Goal: Task Accomplishment & Management: Complete application form

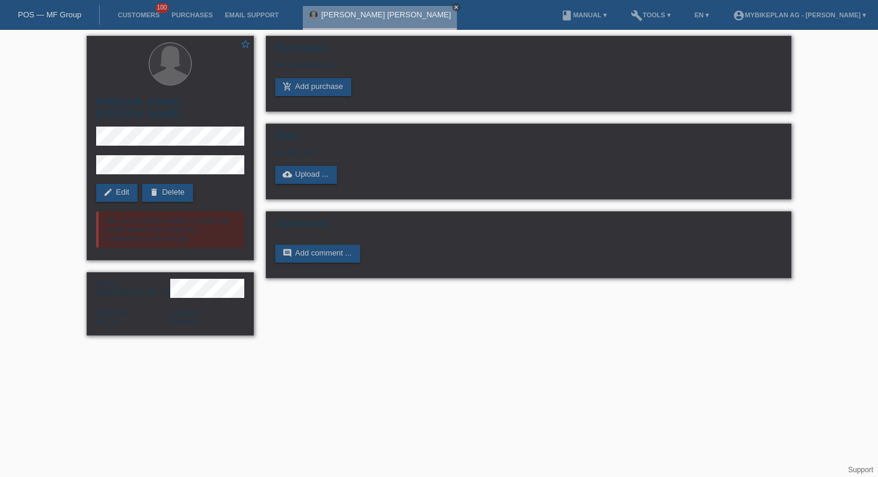
click at [453, 7] on icon "close" at bounding box center [456, 7] width 6 height 6
click at [30, 15] on link "POS — MF Group" at bounding box center [49, 14] width 63 height 9
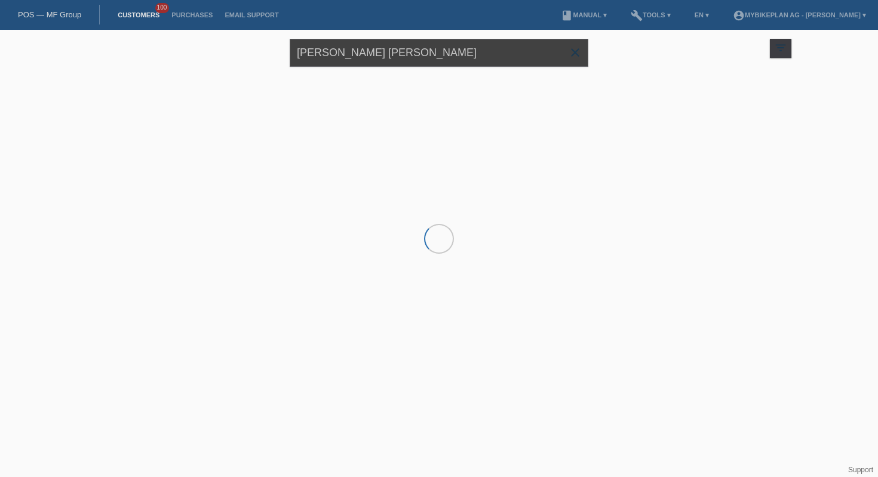
click at [361, 59] on input "Julia Flávia Simão de Oliveira" at bounding box center [439, 53] width 298 height 28
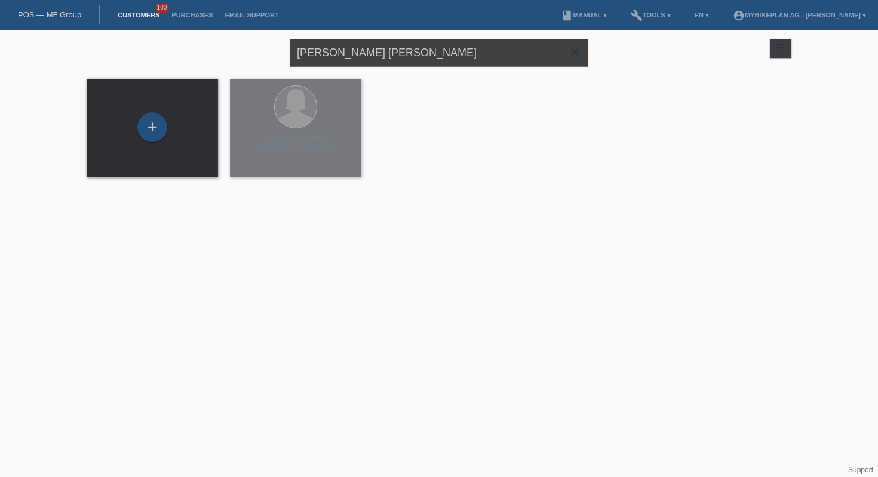
paste input "Alexandre Rodrigues Amaro"
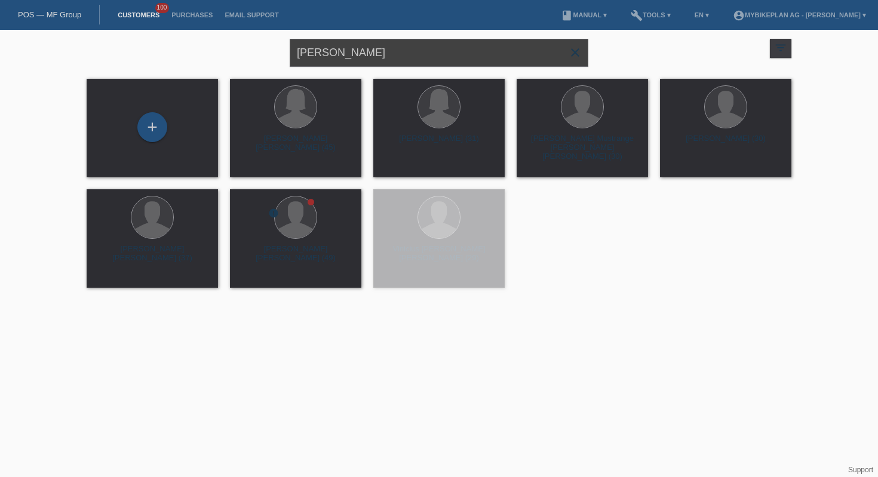
type input "Alexandre Rodrigues Amaro"
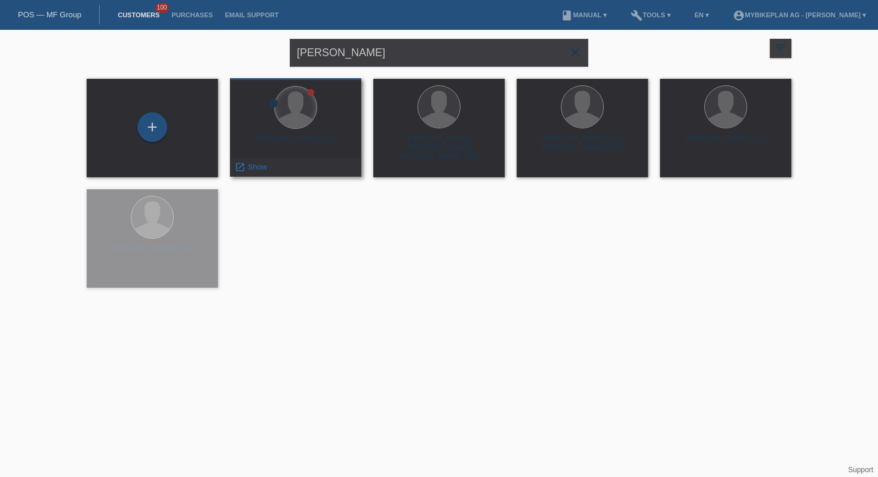
click at [297, 128] on div at bounding box center [296, 108] width 42 height 42
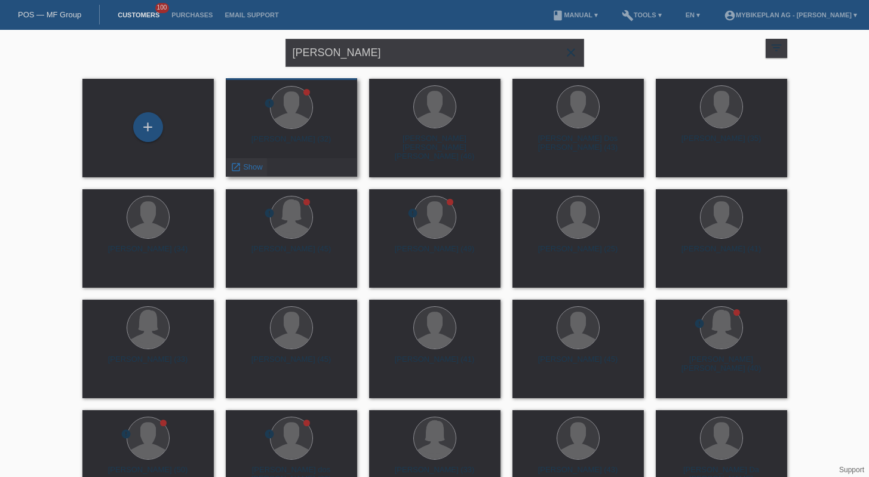
click at [251, 165] on span "Show" at bounding box center [253, 166] width 20 height 9
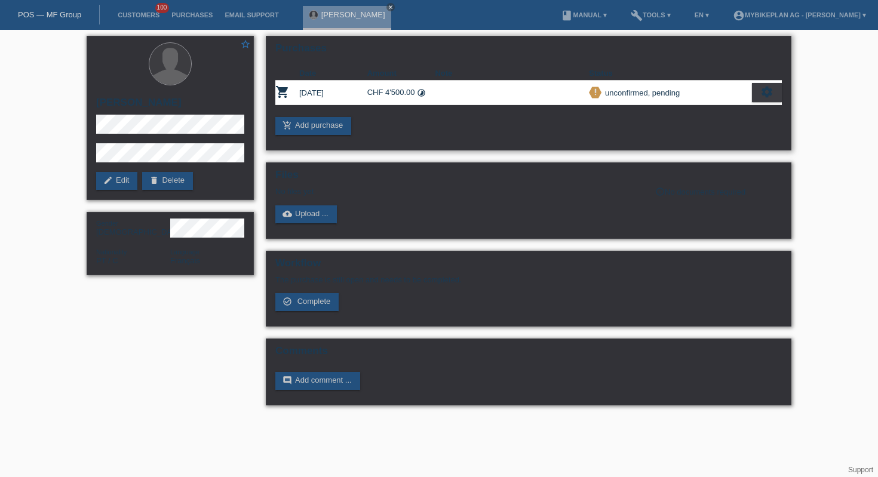
click at [756, 95] on div "settings" at bounding box center [767, 92] width 30 height 19
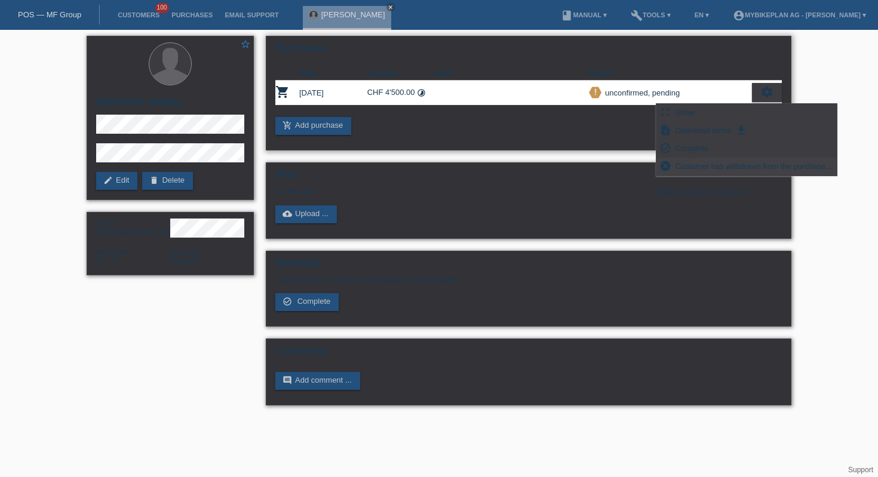
click at [712, 165] on span "Customer has withdrawn from the purchase..." at bounding box center [753, 166] width 160 height 14
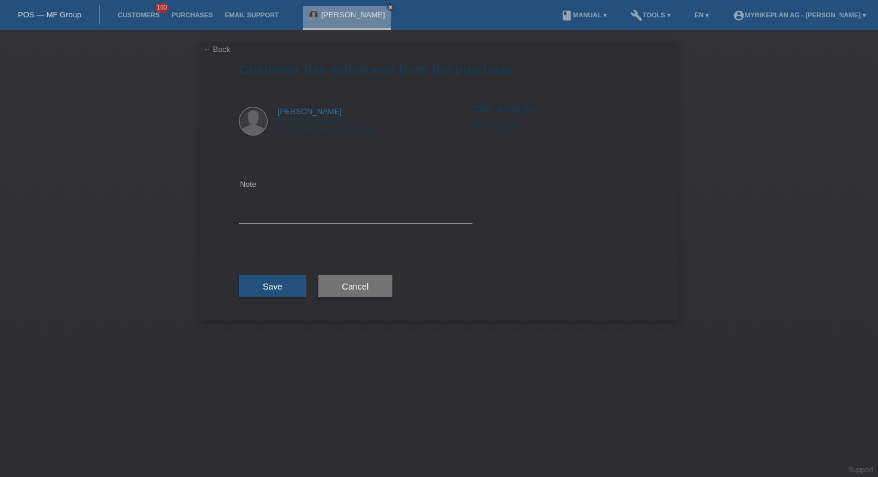
click at [210, 49] on link "← Back" at bounding box center [216, 49] width 27 height 9
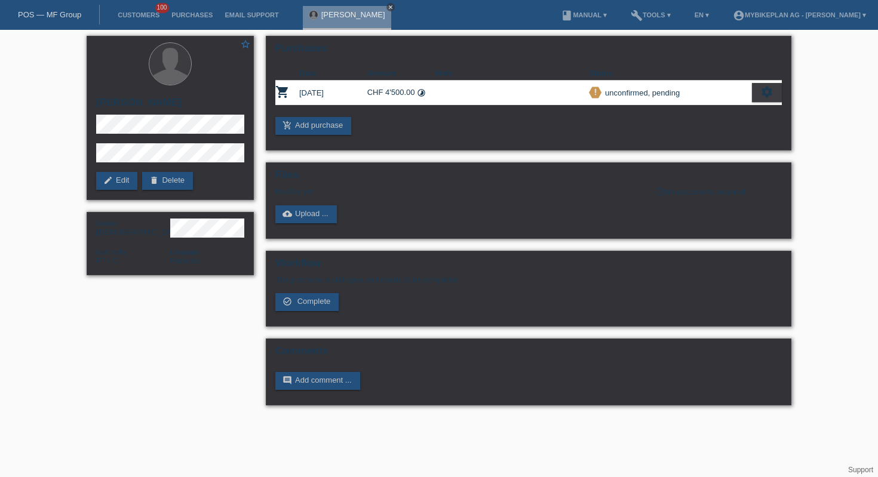
click at [393, 7] on icon "close" at bounding box center [390, 7] width 6 height 6
click at [72, 14] on link "POS — MF Group" at bounding box center [49, 14] width 63 height 9
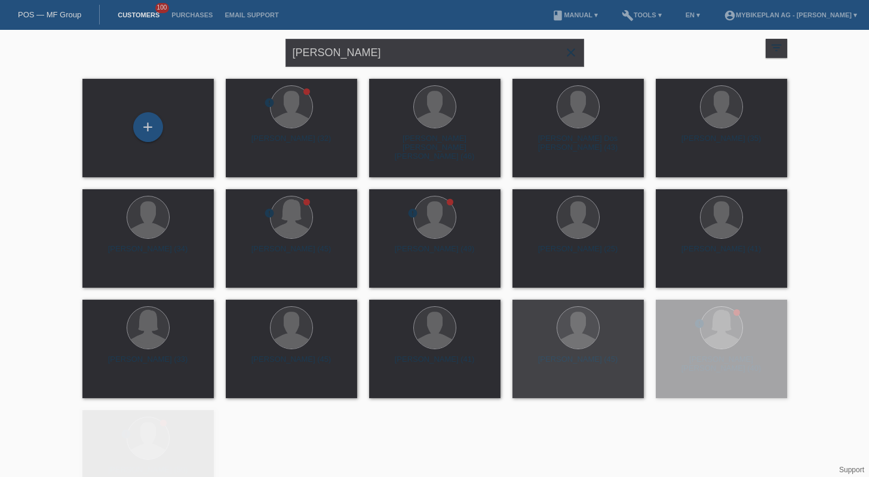
click at [575, 54] on icon "close" at bounding box center [571, 52] width 14 height 14
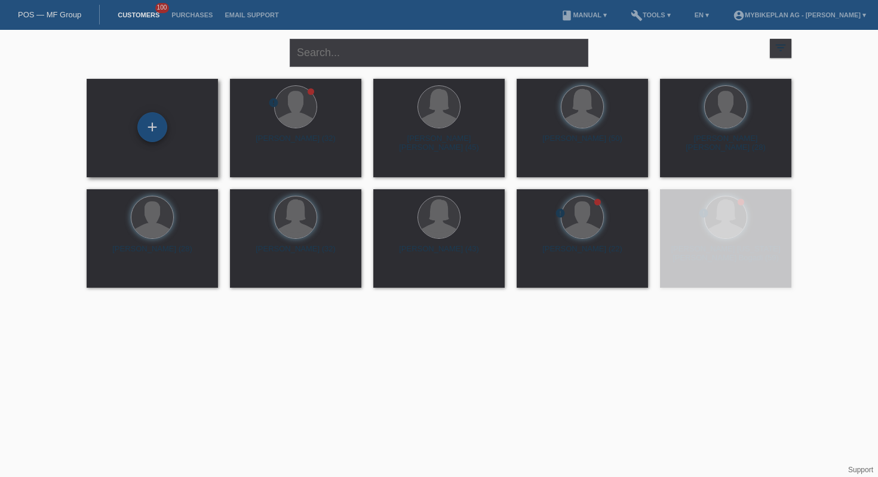
click at [149, 130] on div "+" at bounding box center [152, 127] width 30 height 30
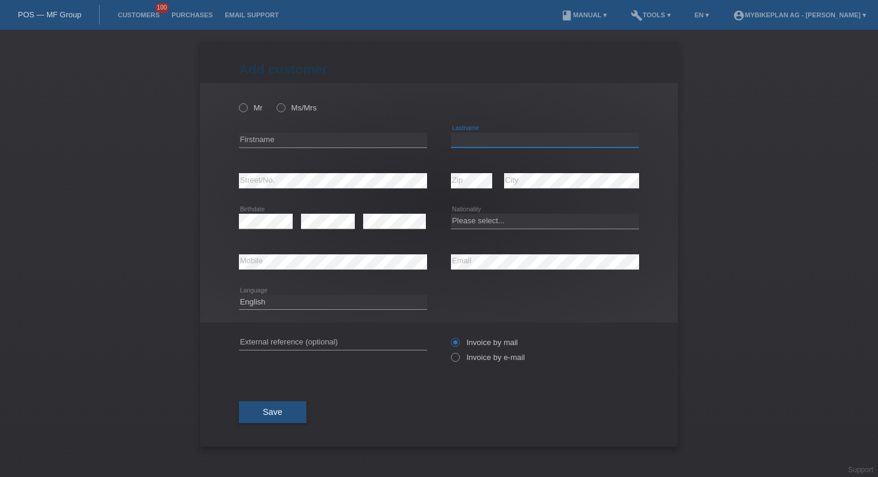
click at [515, 141] on input "text" at bounding box center [545, 140] width 188 height 15
paste input "Carvalho"
type input "Carvalho"
click at [375, 137] on input "text" at bounding box center [333, 140] width 188 height 15
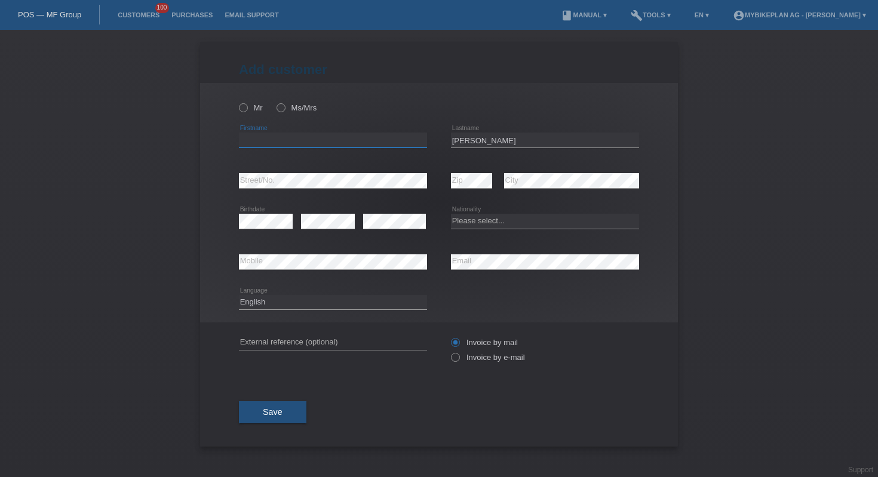
paste input "Pedro"
type input "Pedro"
click at [237, 101] on icon at bounding box center [237, 101] width 0 height 0
click at [244, 104] on input "Mr" at bounding box center [243, 107] width 8 height 8
radio input "true"
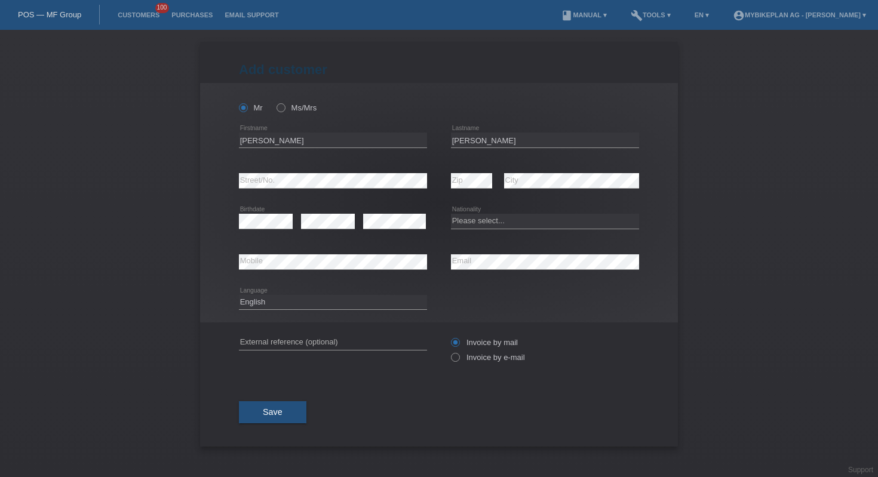
click at [555, 225] on select "Please select... Switzerland Austria Germany Liechtenstein ------------ Afghani…" at bounding box center [545, 221] width 188 height 14
select select "PT"
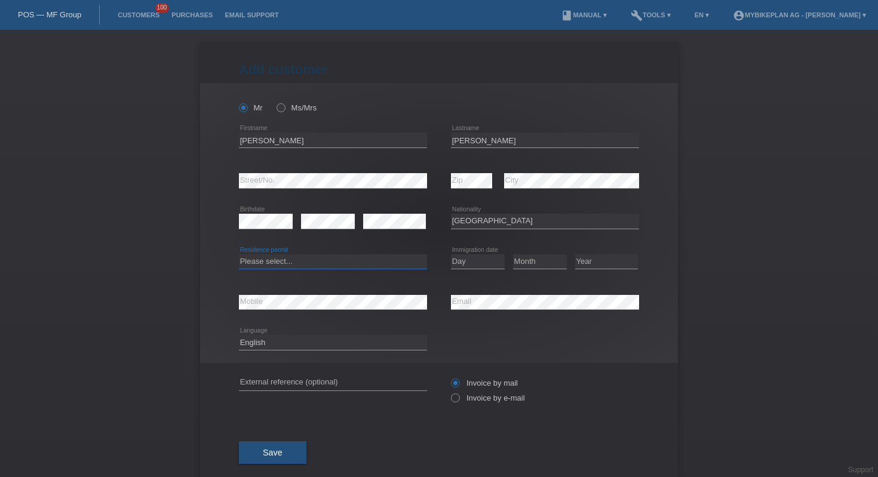
click at [333, 265] on select "Please select... C B B - Refugee status Other" at bounding box center [333, 261] width 188 height 14
select select "C"
click at [485, 266] on select "Day 01 02 03 04 05 06 07 08 09 10 11" at bounding box center [478, 261] width 54 height 14
select select "08"
click at [535, 267] on select "Month 01 02 03 04 05 06 07 08 09 10 11" at bounding box center [540, 261] width 54 height 14
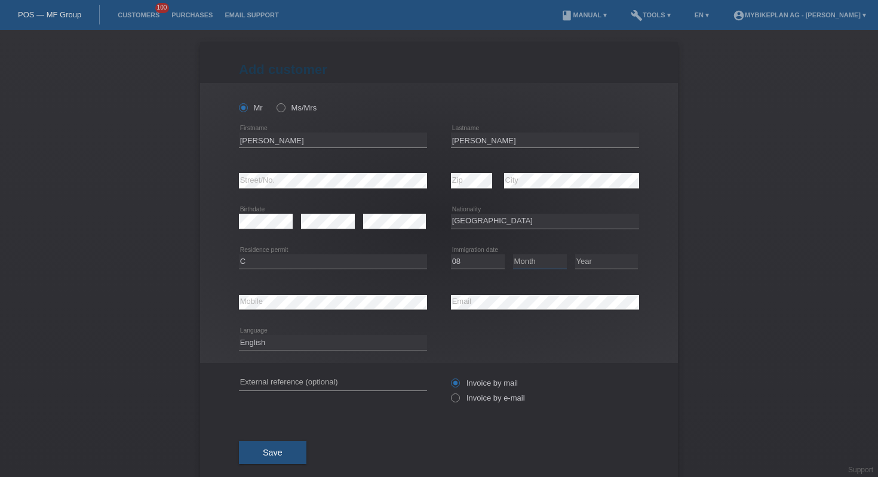
select select "01"
click at [583, 260] on select "Year 2025 2024 2023 2022 2021 2020 2019 2018 2017 2016 2015 2014 2013 2012 2011…" at bounding box center [606, 261] width 63 height 14
select select "2012"
click at [319, 343] on select "Deutsch Français Italiano English" at bounding box center [333, 342] width 188 height 14
select select "fr"
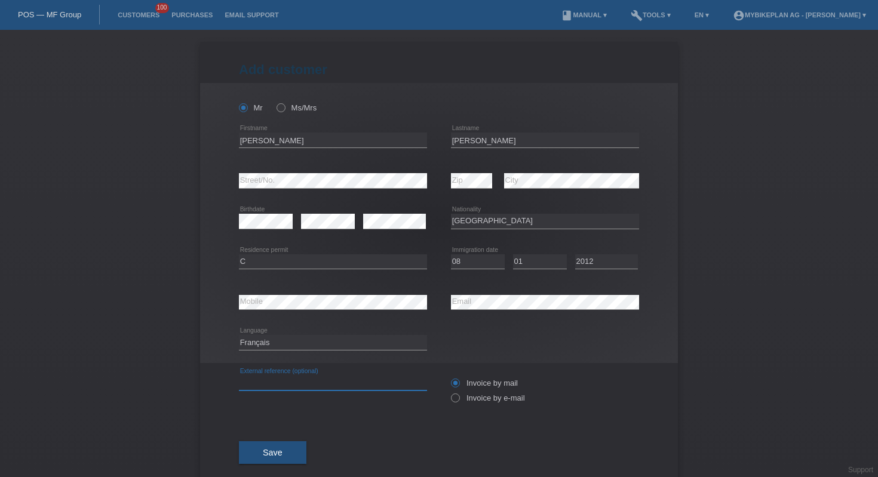
click at [318, 382] on input "text" at bounding box center [333, 382] width 188 height 15
paste input "42940781987"
type input "42940781987"
click at [461, 399] on label "Invoice by e-mail" at bounding box center [488, 397] width 74 height 9
click at [458, 399] on input "Invoice by e-mail" at bounding box center [455, 400] width 8 height 15
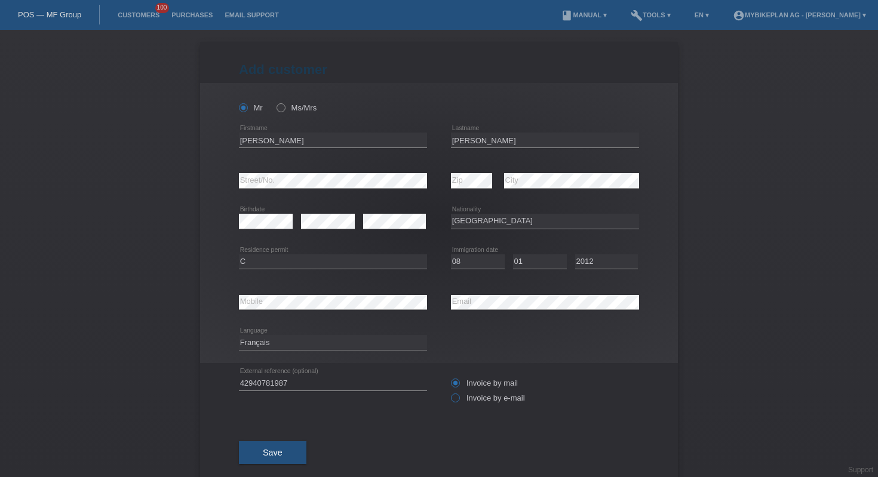
radio input "true"
click at [281, 452] on button "Save" at bounding box center [272, 452] width 67 height 23
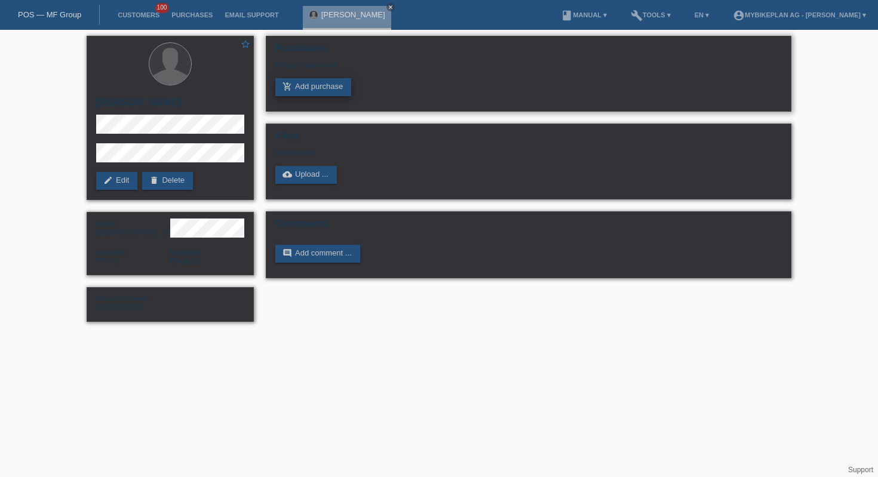
click at [335, 87] on link "add_shopping_cart Add purchase" at bounding box center [313, 87] width 76 height 18
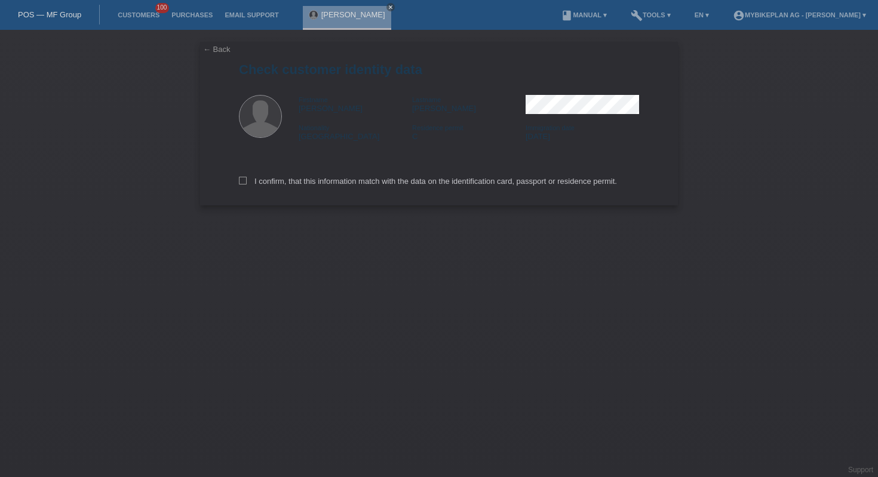
click at [424, 188] on div "I confirm, that this information match with the data on the identification card…" at bounding box center [439, 179] width 400 height 53
click at [418, 183] on label "I confirm, that this information match with the data on the identification card…" at bounding box center [428, 181] width 378 height 9
click at [247, 183] on input "I confirm, that this information match with the data on the identification card…" at bounding box center [243, 181] width 8 height 8
checkbox input "true"
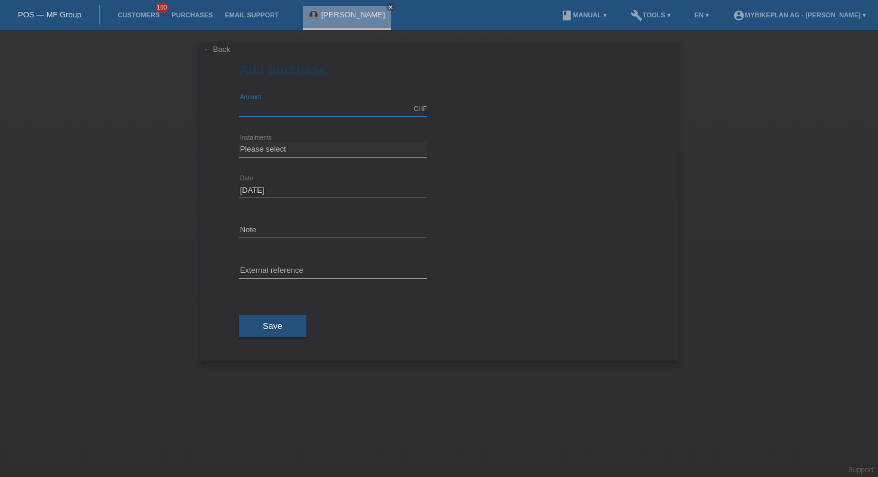
click at [303, 112] on input "text" at bounding box center [333, 108] width 188 height 15
type input "3999.00"
click at [314, 156] on select "Please select 6 instalments 12 instalments 18 instalments 24 instalments 36 ins…" at bounding box center [333, 149] width 188 height 14
select select "487"
click at [289, 255] on div "error External reference" at bounding box center [333, 271] width 188 height 41
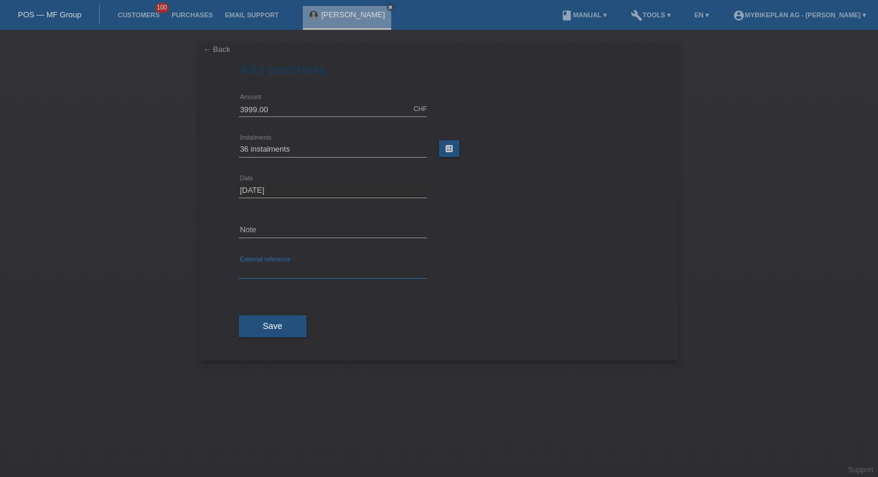
click at [292, 264] on input "text" at bounding box center [333, 271] width 188 height 15
paste input "42940781987"
type input "42940781987"
click at [280, 327] on span "Save" at bounding box center [273, 326] width 20 height 10
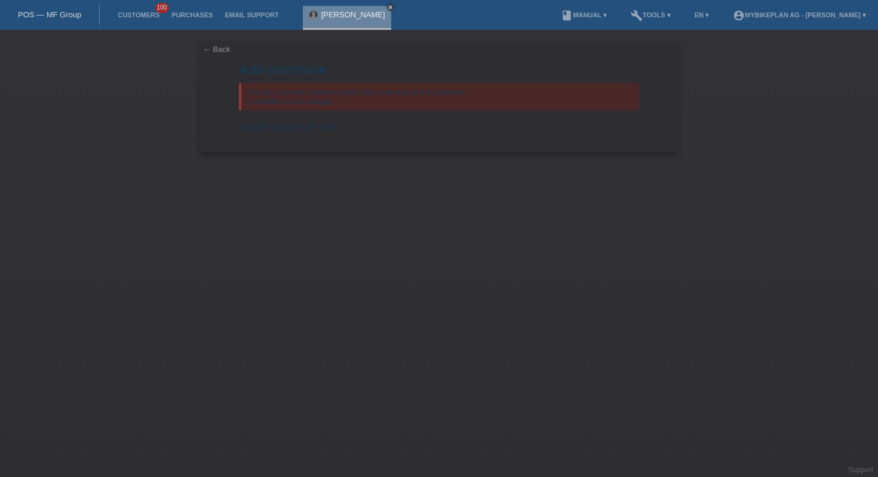
click at [387, 7] on icon "close" at bounding box center [390, 7] width 6 height 6
click at [61, 11] on link "POS — MF Group" at bounding box center [49, 14] width 63 height 9
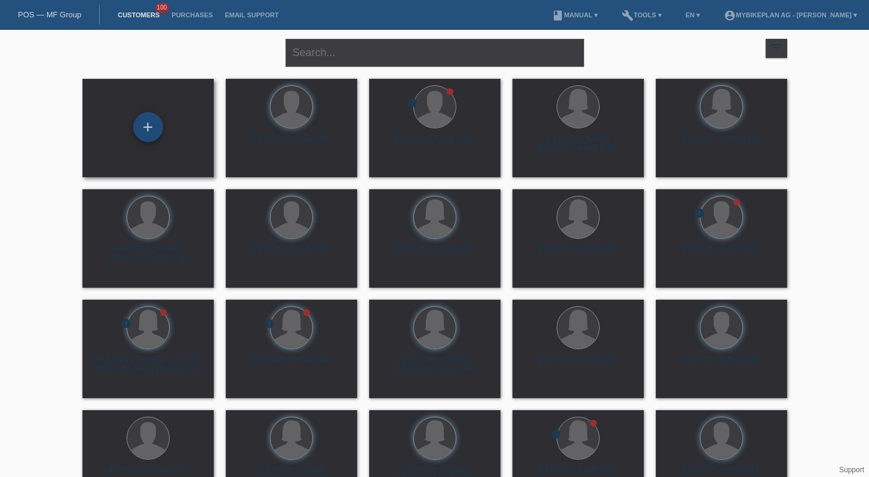
click at [151, 136] on div "+" at bounding box center [148, 127] width 30 height 30
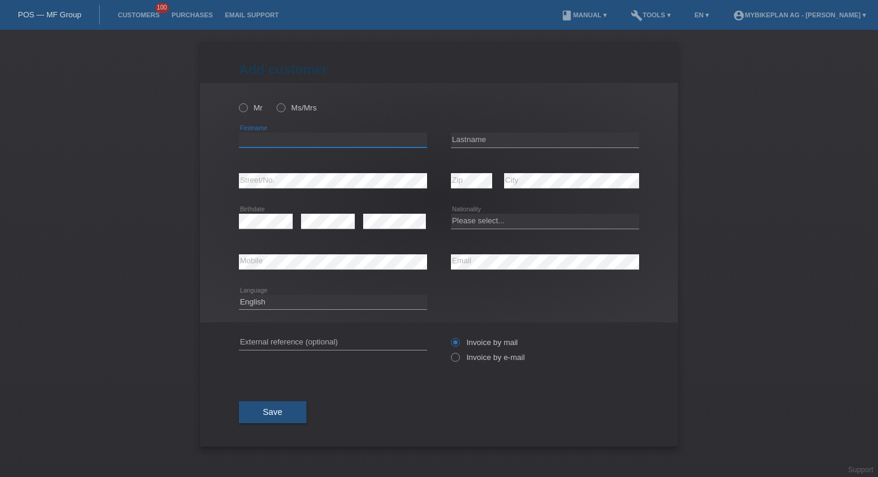
click at [335, 144] on input "text" at bounding box center [333, 140] width 188 height 15
paste input "Hekuran"
type input "Hekuran"
click at [537, 147] on input "text" at bounding box center [545, 140] width 188 height 15
click at [537, 147] on div "error Lastname" at bounding box center [545, 141] width 188 height 16
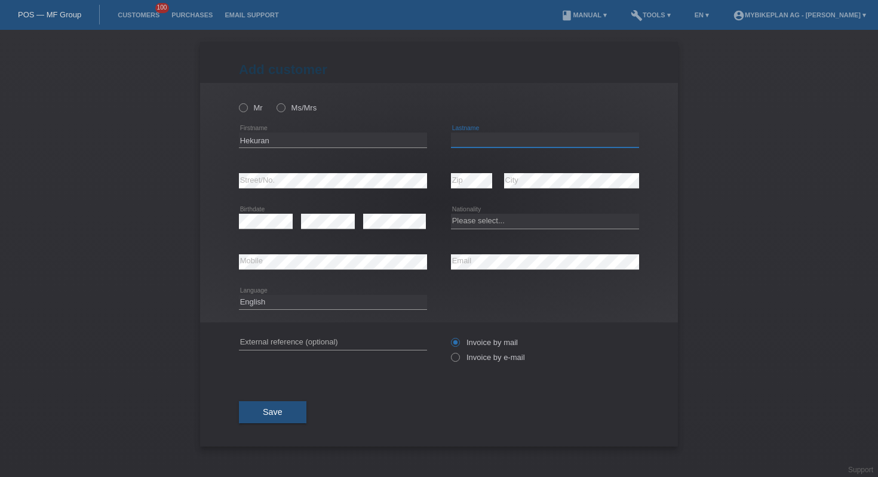
paste input "[PERSON_NAME]"
type input "[PERSON_NAME]"
click at [556, 224] on select "Please select... Switzerland Austria Germany Liechtenstein ------------ Afghani…" at bounding box center [545, 221] width 188 height 14
select select "XK"
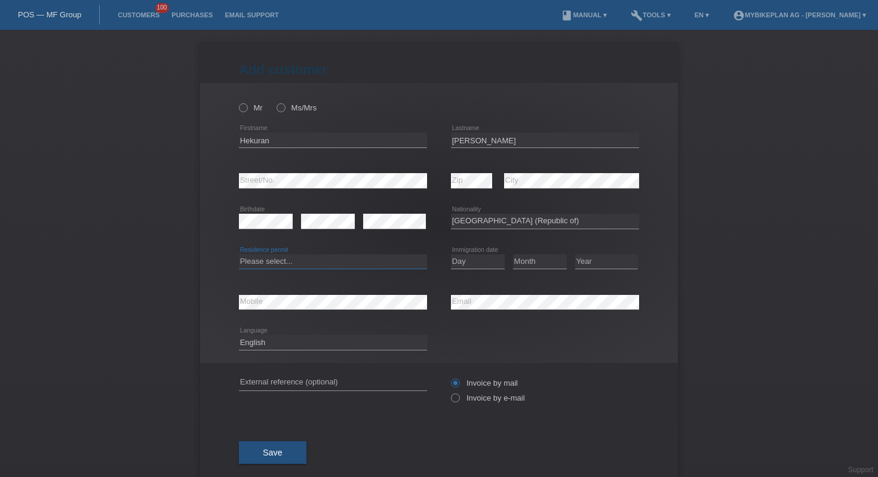
click at [363, 264] on select "Please select... C B B - Refugee status Other" at bounding box center [333, 261] width 188 height 14
select select "C"
click at [463, 261] on select "Day 01 02 03 04 05 06 07 08 09 10 11" at bounding box center [478, 261] width 54 height 14
select select "18"
click at [524, 263] on select "Month 01 02 03 04 05 06 07 08 09 10 11" at bounding box center [540, 261] width 54 height 14
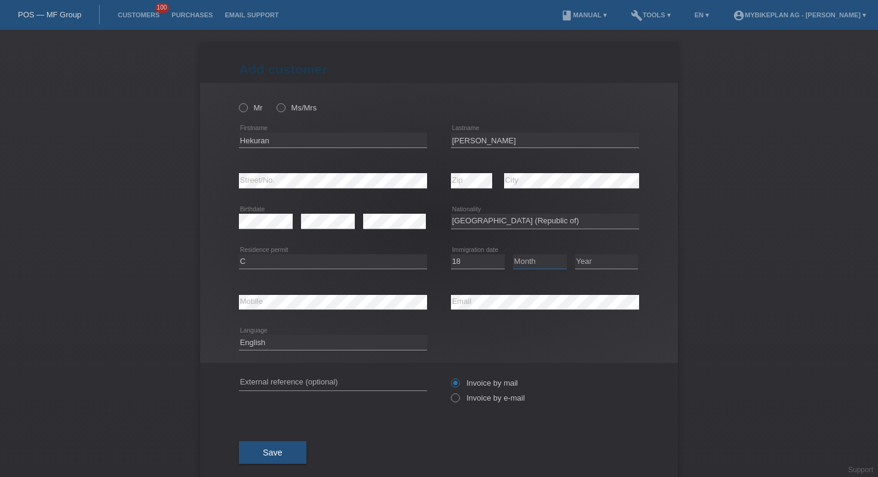
select select "03"
click at [589, 257] on select "Year 2025 2024 2023 2022 2021 2020 2019 2018 2017 2016 2015 2014 2013 2012 2011…" at bounding box center [606, 261] width 63 height 14
select select "2014"
click at [276, 341] on select "Deutsch Français Italiano English" at bounding box center [333, 342] width 188 height 14
select select "de"
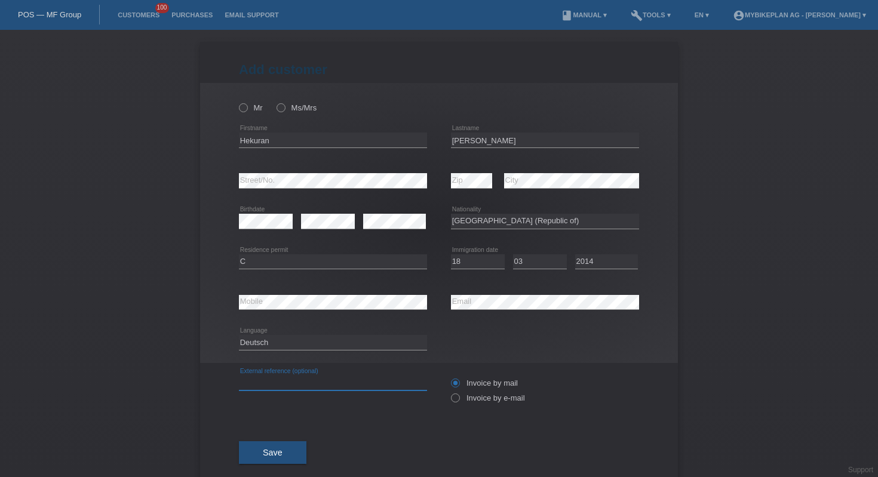
click at [335, 384] on input "text" at bounding box center [333, 382] width 188 height 15
paste input "42941532026"
type input "42941532026"
click at [464, 399] on label "Invoice by e-mail" at bounding box center [488, 397] width 74 height 9
click at [458, 399] on input "Invoice by e-mail" at bounding box center [455, 400] width 8 height 15
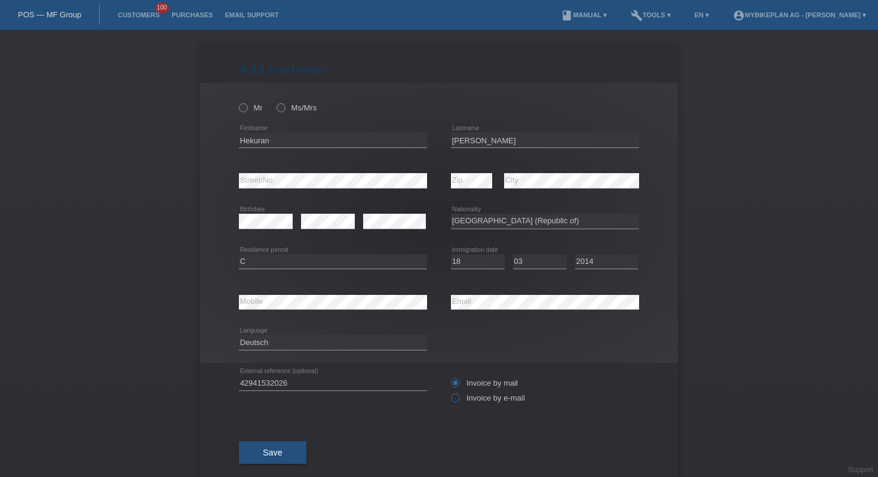
radio input "true"
click at [237, 101] on icon at bounding box center [237, 101] width 0 height 0
click at [239, 104] on input "Mr" at bounding box center [243, 107] width 8 height 8
radio input "true"
click at [273, 457] on span "Save" at bounding box center [273, 453] width 20 height 10
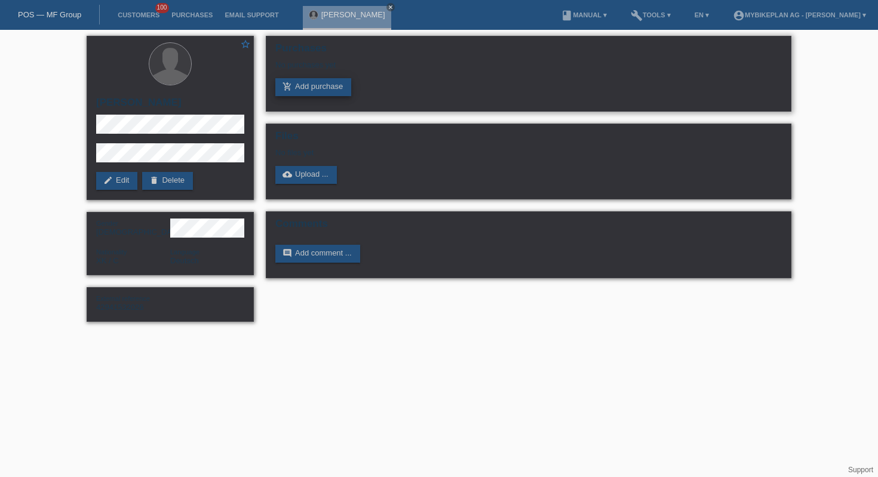
click at [306, 90] on link "add_shopping_cart Add purchase" at bounding box center [313, 87] width 76 height 18
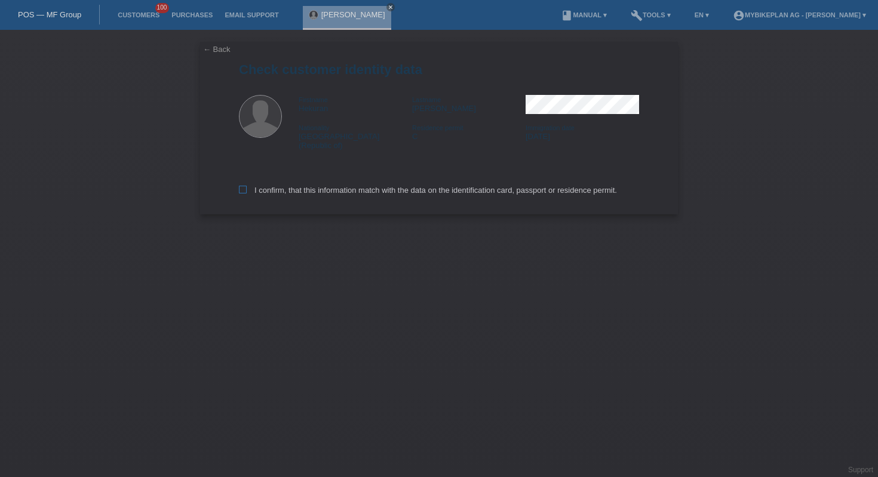
click at [321, 186] on label "I confirm, that this information match with the data on the identification card…" at bounding box center [428, 190] width 378 height 9
click at [247, 186] on input "I confirm, that this information match with the data on the identification card…" at bounding box center [243, 190] width 8 height 8
checkbox input "true"
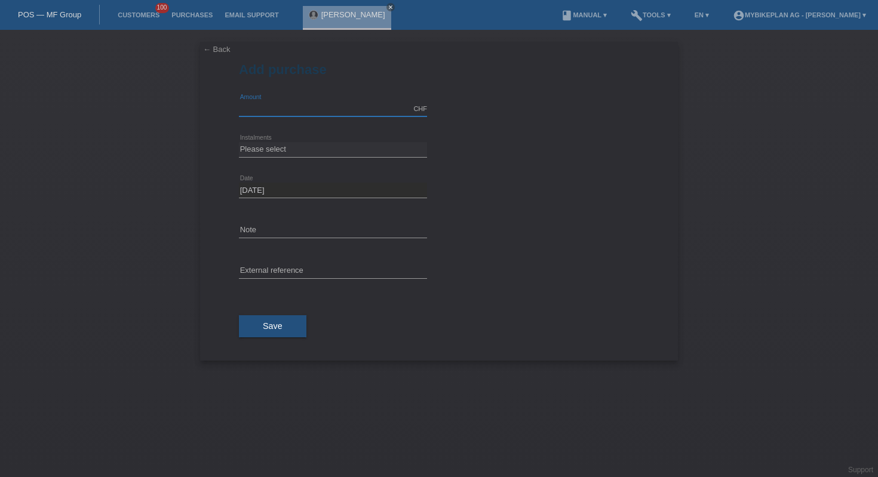
click at [311, 104] on input "text" at bounding box center [333, 108] width 188 height 15
type input "3699.00"
click at [351, 146] on select "Please select 6 instalments 12 instalments 18 instalments 24 instalments 36 ins…" at bounding box center [333, 149] width 188 height 14
select select "487"
click at [324, 260] on div "error External reference" at bounding box center [333, 271] width 188 height 41
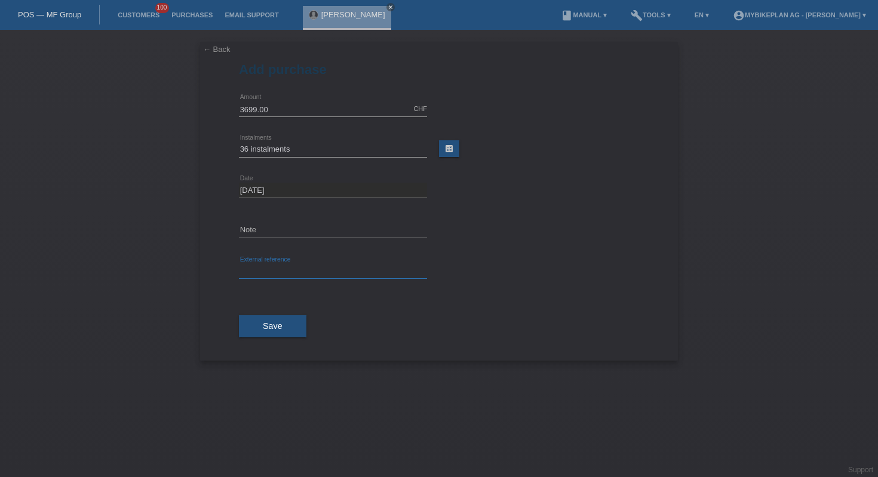
click at [324, 270] on input "text" at bounding box center [333, 271] width 188 height 15
paste input "42941532026"
type input "42941532026"
click at [284, 316] on button "Save" at bounding box center [272, 326] width 67 height 23
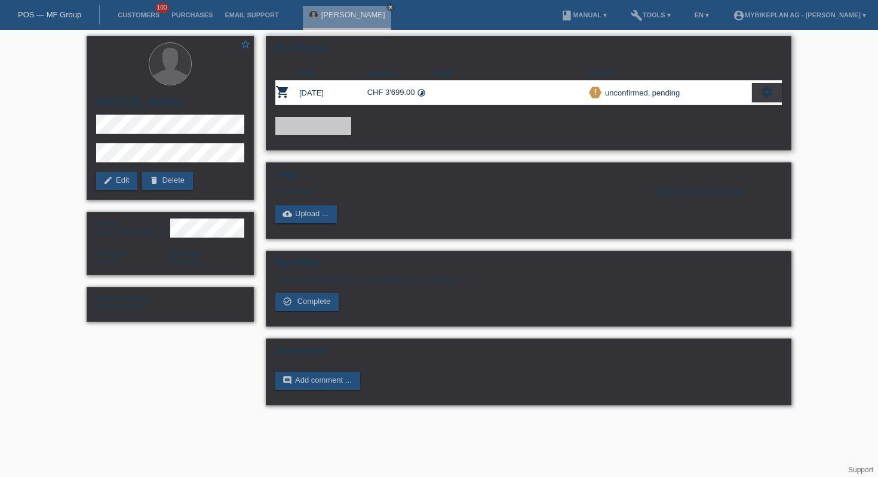
click at [764, 88] on icon "settings" at bounding box center [766, 91] width 13 height 13
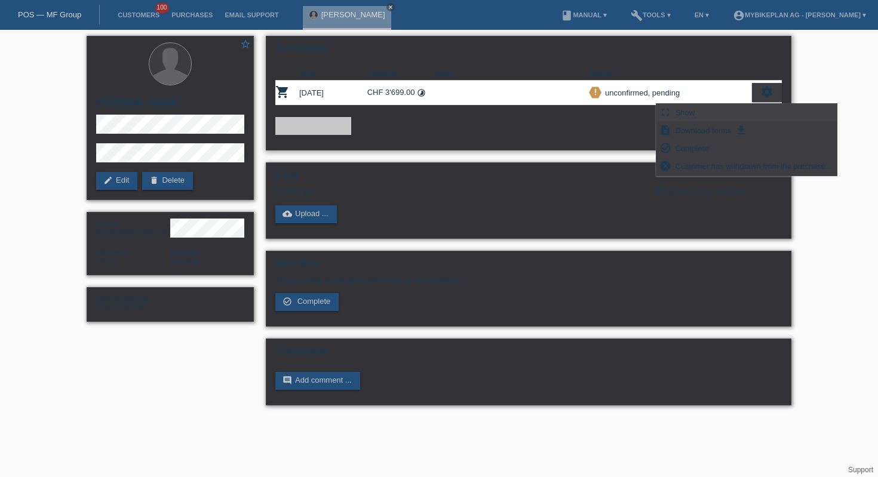
click at [685, 117] on span "Show" at bounding box center [684, 112] width 23 height 14
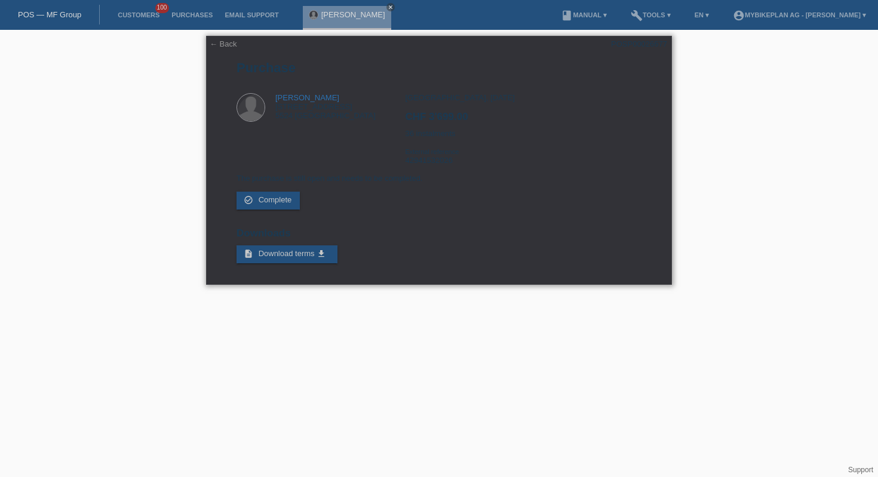
click at [637, 41] on div "POSP00026677" at bounding box center [639, 43] width 56 height 9
copy div "POSP00026677"
click at [221, 45] on link "← Back" at bounding box center [223, 43] width 27 height 9
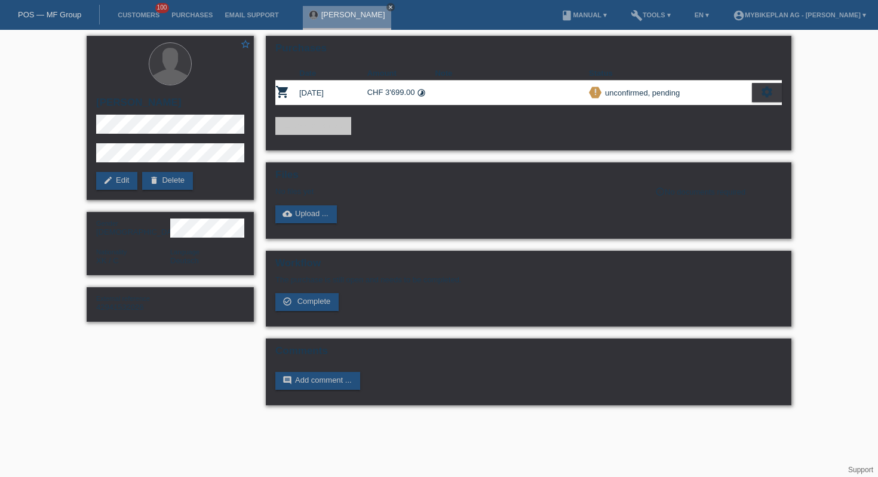
click at [387, 8] on icon "close" at bounding box center [390, 7] width 6 height 6
click at [33, 15] on link "POS — MF Group" at bounding box center [49, 14] width 63 height 9
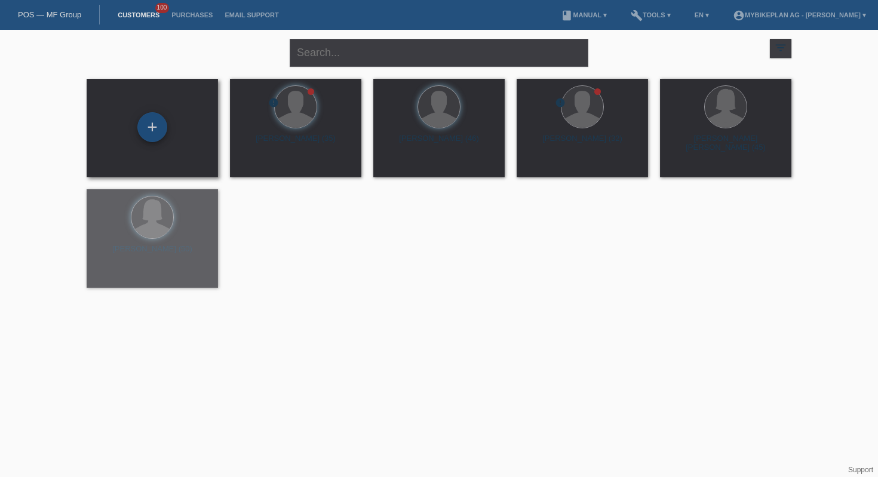
click at [153, 125] on div "+" at bounding box center [152, 127] width 30 height 30
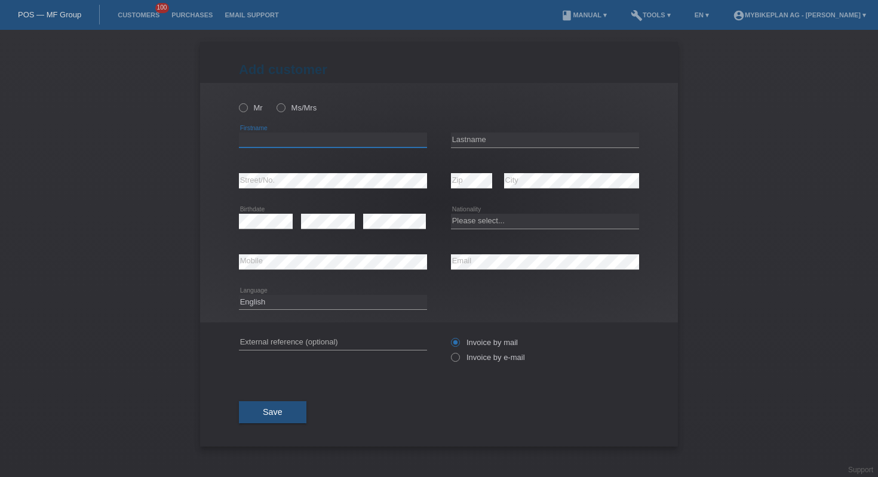
click at [294, 142] on input "text" at bounding box center [333, 140] width 188 height 15
type input "[PERSON_NAME]"
click at [481, 138] on input "text" at bounding box center [545, 140] width 188 height 15
type input "zoa"
click at [479, 222] on select "Please select... Switzerland Austria Germany Liechtenstein ------------ Afghani…" at bounding box center [545, 221] width 188 height 14
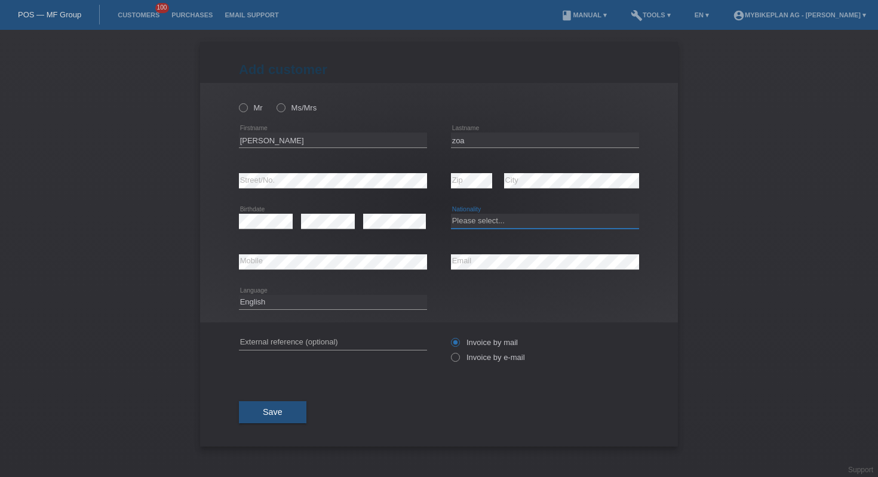
select select "CH"
click at [394, 252] on div "error Mobile" at bounding box center [333, 262] width 188 height 41
click at [370, 338] on input "text" at bounding box center [333, 342] width 188 height 15
paste input "42930187382"
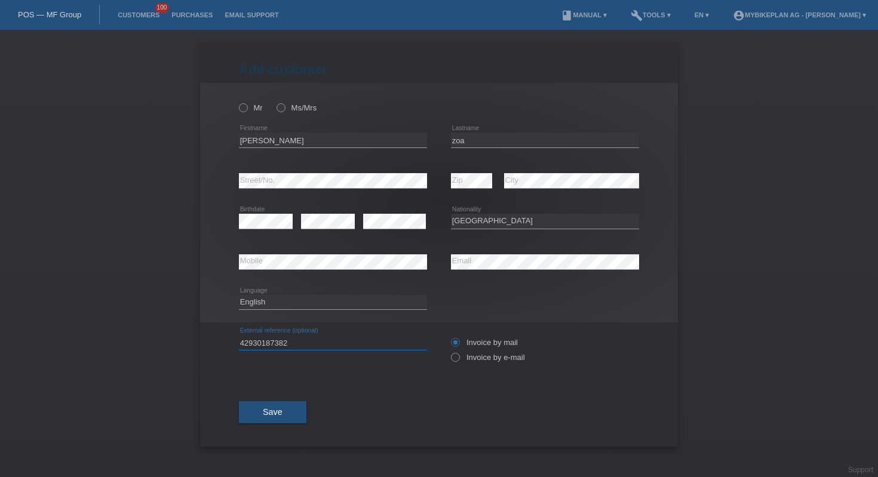
type input "42930187382"
click at [305, 301] on select "Deutsch Français Italiano English" at bounding box center [333, 302] width 188 height 14
select select "fr"
click at [464, 362] on label "Invoice by e-mail" at bounding box center [488, 357] width 74 height 9
click at [458, 364] on input "Invoice by e-mail" at bounding box center [455, 360] width 8 height 15
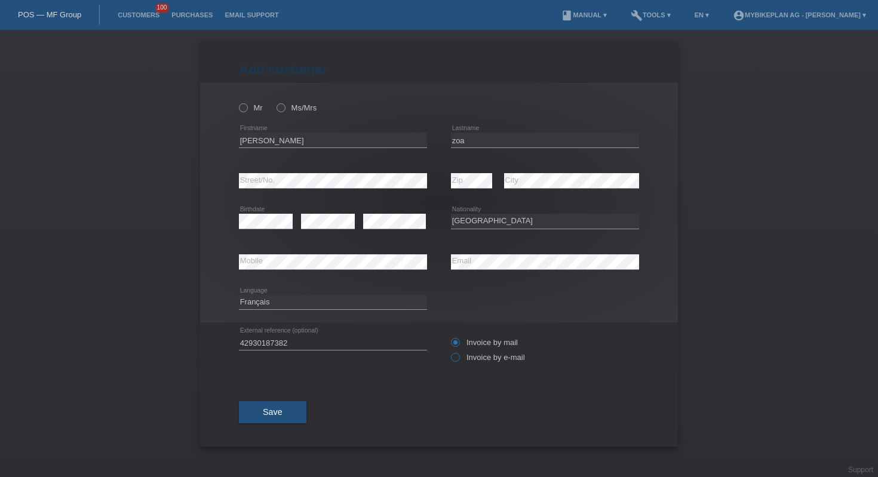
radio input "true"
click at [237, 101] on icon at bounding box center [237, 101] width 0 height 0
click at [247, 106] on input "Mr" at bounding box center [243, 107] width 8 height 8
radio input "true"
click at [269, 417] on span "Save" at bounding box center [273, 412] width 20 height 10
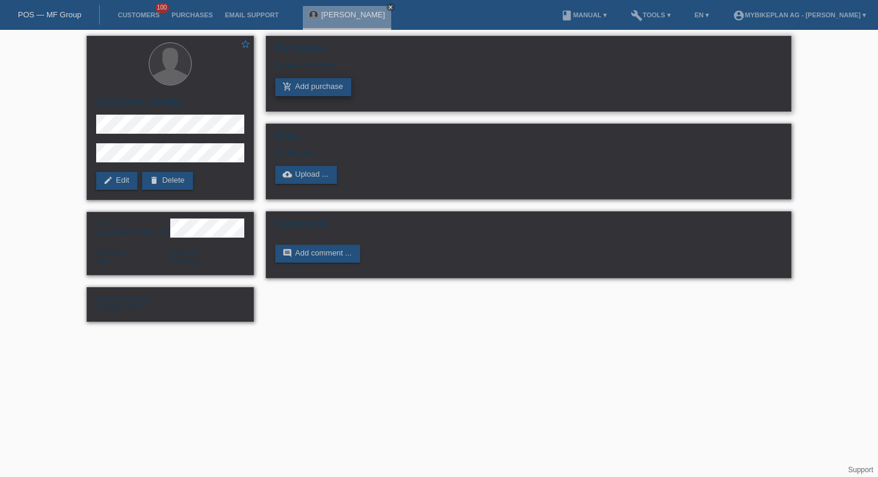
click at [319, 83] on link "add_shopping_cart Add purchase" at bounding box center [313, 87] width 76 height 18
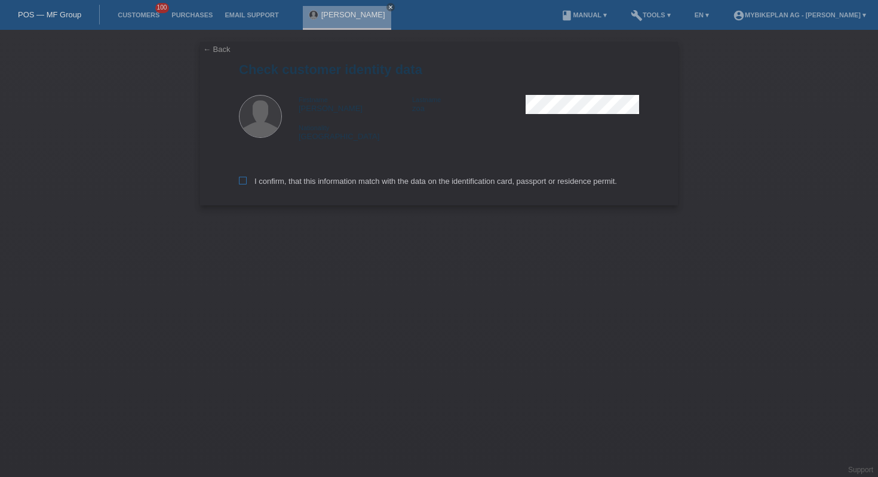
click at [344, 180] on label "I confirm, that this information match with the data on the identification card…" at bounding box center [428, 181] width 378 height 9
click at [247, 180] on input "I confirm, that this information match with the data on the identification card…" at bounding box center [243, 181] width 8 height 8
checkbox input "true"
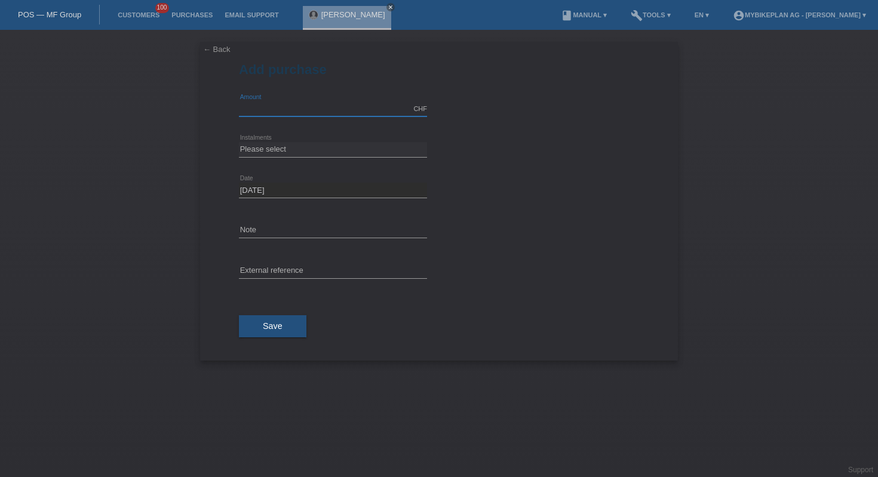
click at [317, 105] on input "text" at bounding box center [333, 108] width 188 height 15
type input "3299.00"
click at [336, 144] on select "Please select 6 instalments 12 instalments 18 instalments 24 instalments 36 ins…" at bounding box center [333, 149] width 188 height 14
select select "487"
click at [284, 276] on input "text" at bounding box center [333, 271] width 188 height 15
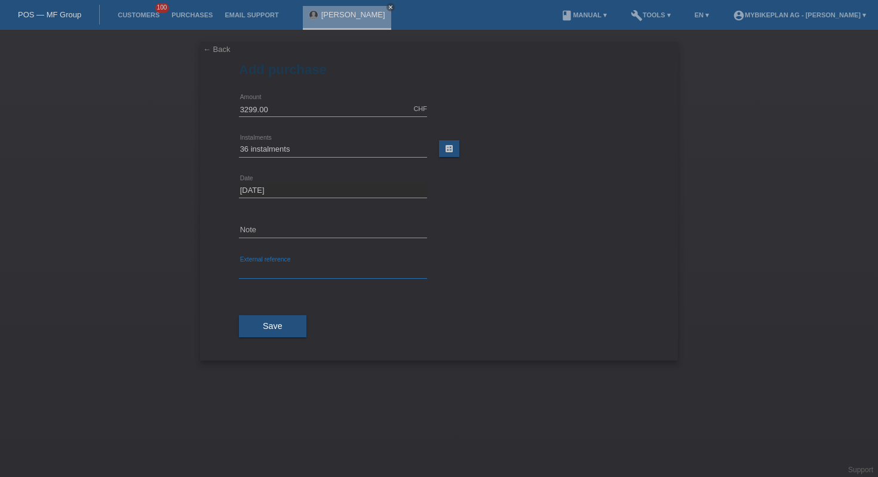
paste input "42930187382"
type input "42930187382"
click at [284, 322] on button "Save" at bounding box center [272, 326] width 67 height 23
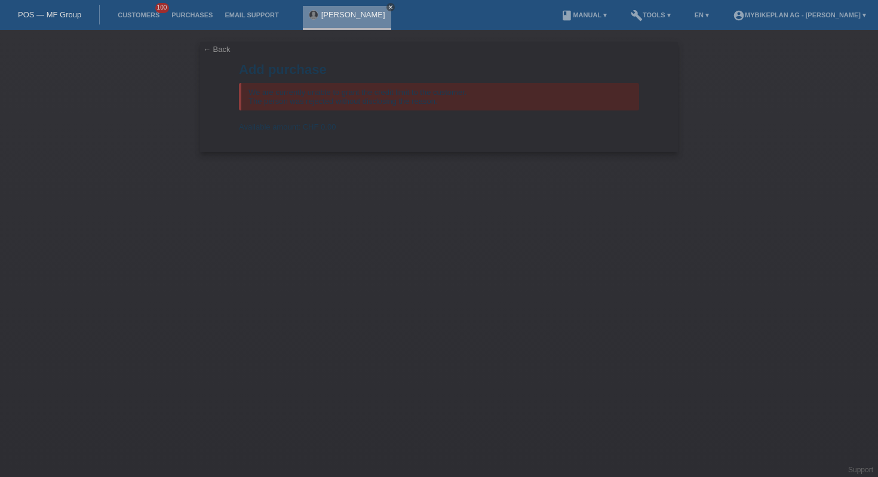
click at [387, 7] on icon "close" at bounding box center [390, 7] width 6 height 6
click at [57, 22] on div "POS — MF Group" at bounding box center [50, 15] width 100 height 20
click at [70, 11] on link "POS — MF Group" at bounding box center [49, 14] width 63 height 9
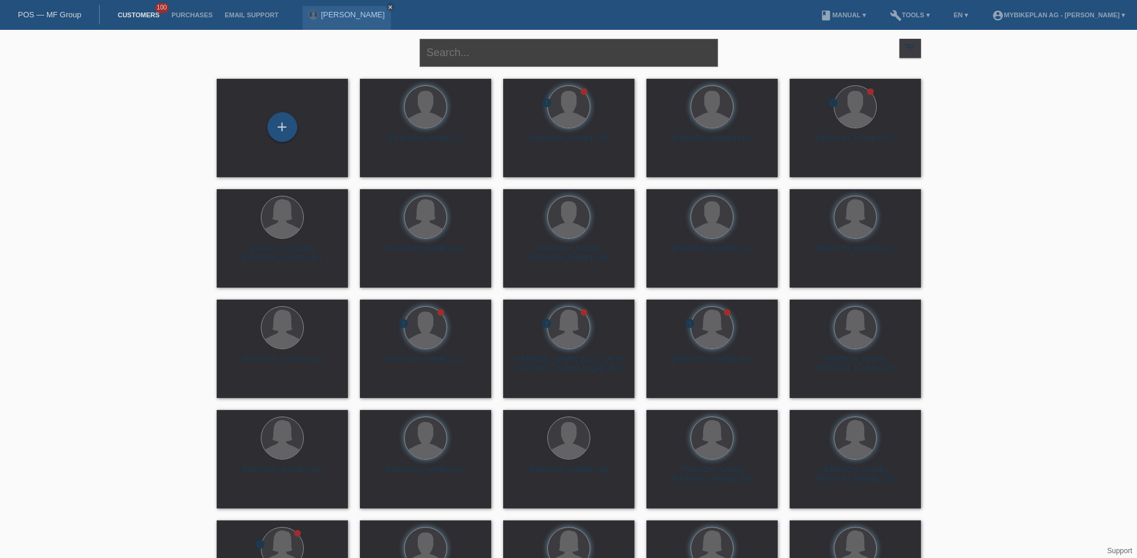
click at [572, 53] on input "text" at bounding box center [569, 53] width 298 height 28
paste input "[PERSON_NAME]"
type input "[PERSON_NAME]"
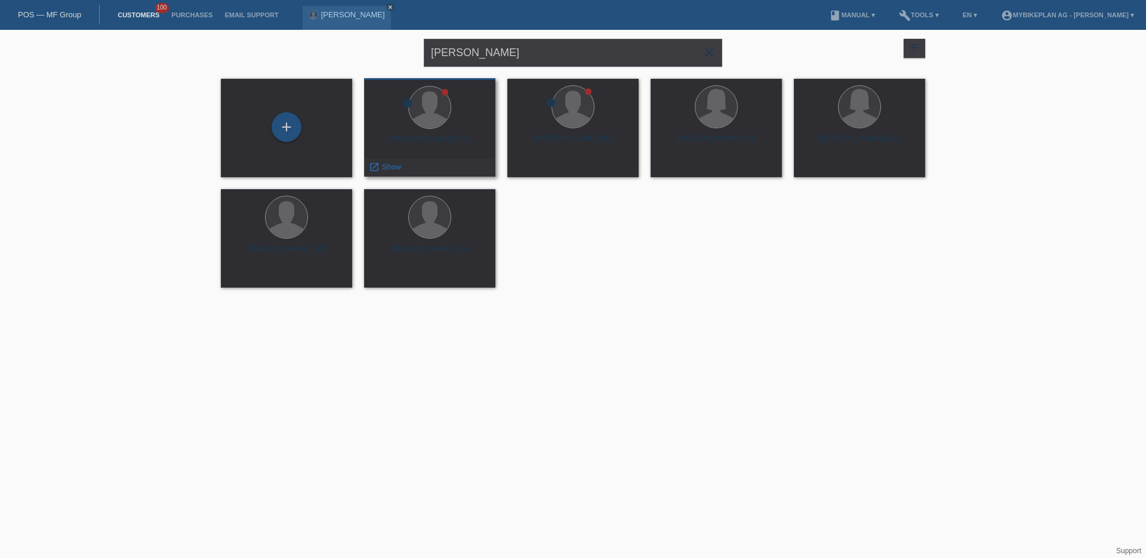
click at [447, 122] on div at bounding box center [430, 108] width 112 height 45
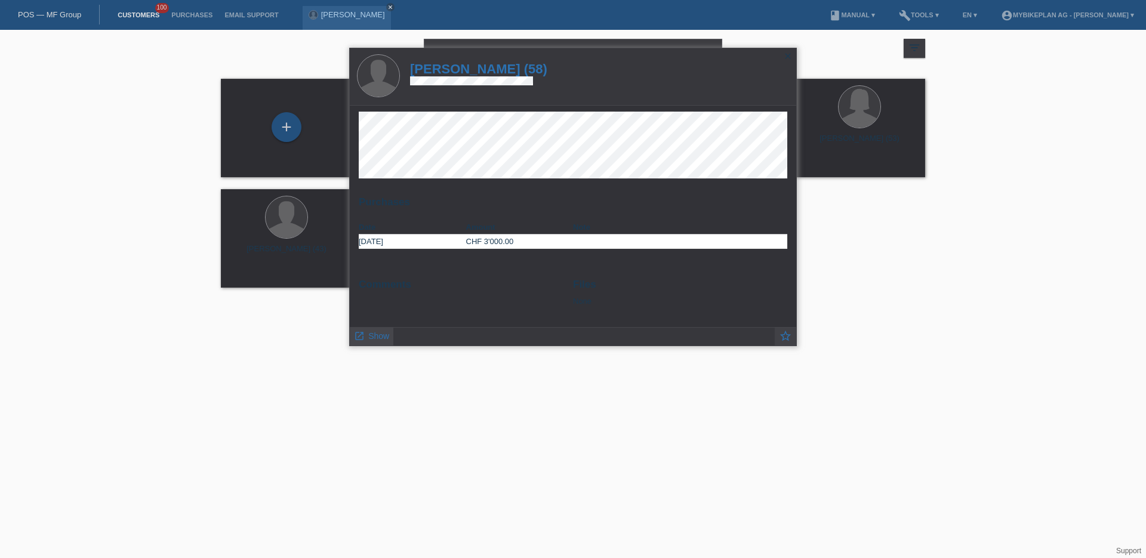
click at [384, 334] on span "Show" at bounding box center [378, 336] width 21 height 10
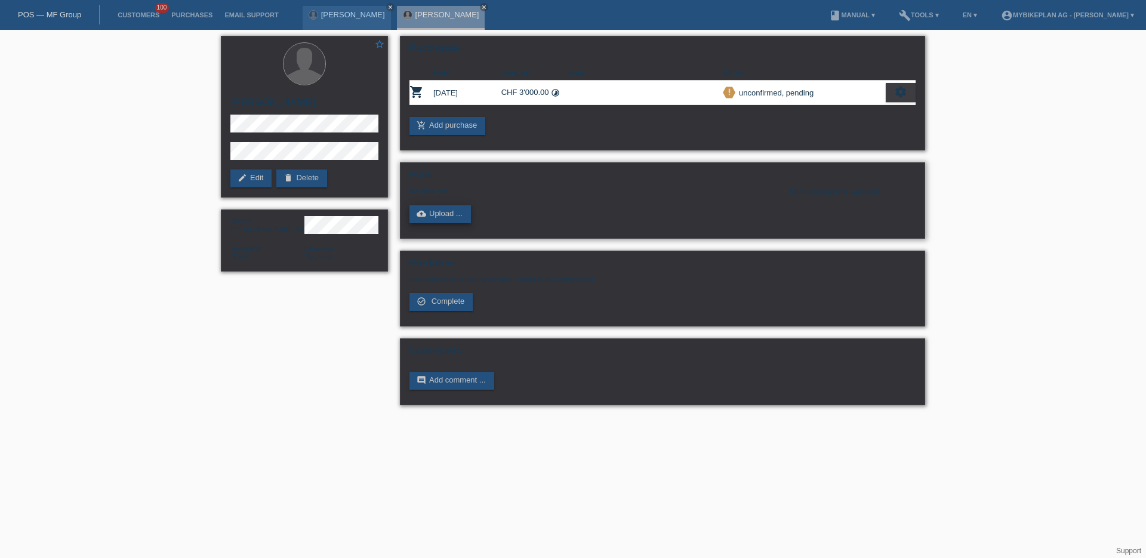
click at [442, 218] on link "cloud_upload Upload ..." at bounding box center [440, 214] width 61 height 18
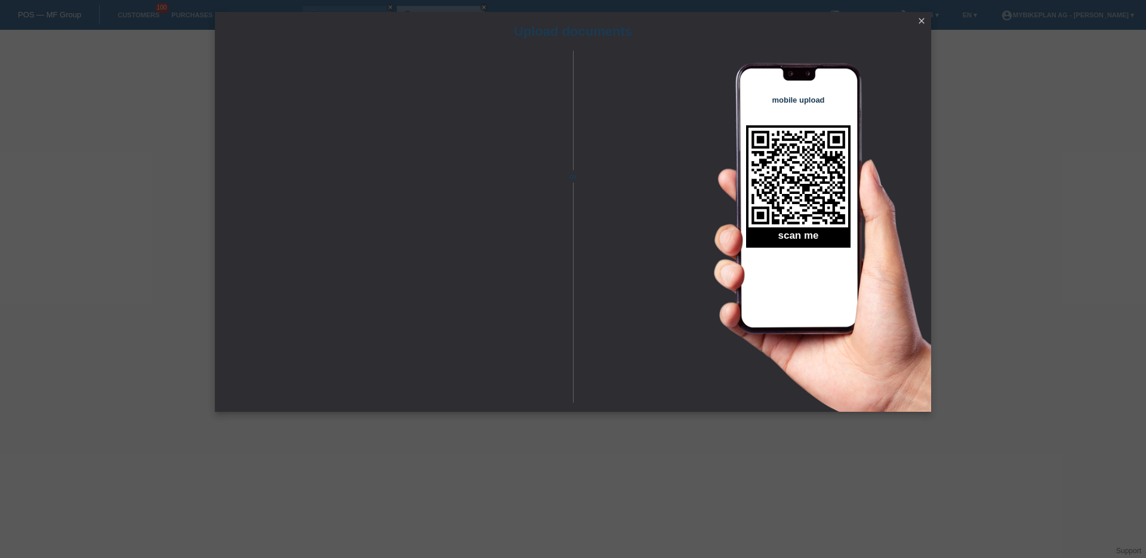
click at [921, 23] on icon "close" at bounding box center [922, 21] width 10 height 10
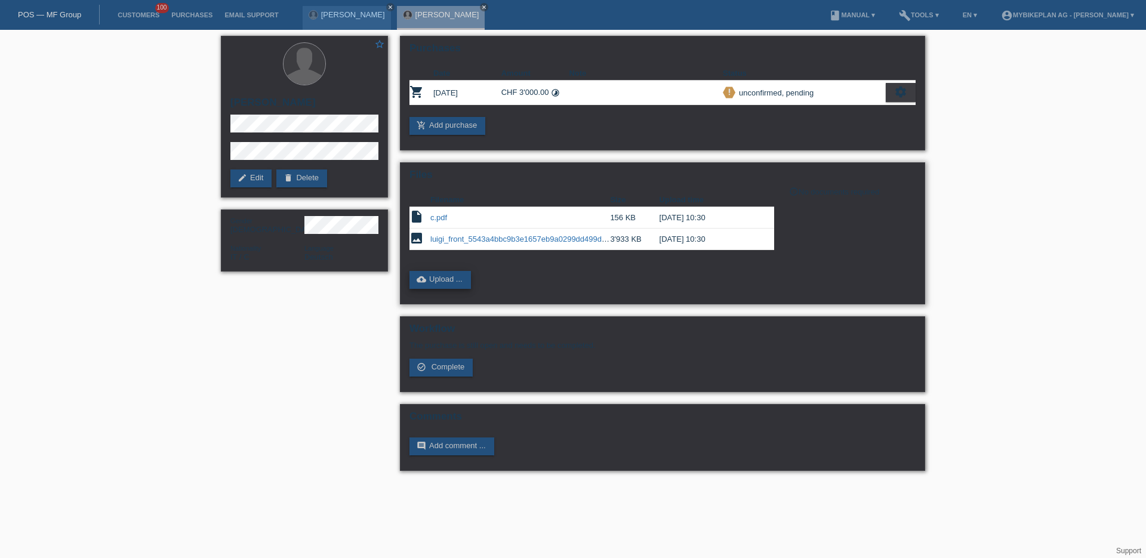
click at [450, 276] on link "cloud_upload Upload ..." at bounding box center [440, 280] width 61 height 18
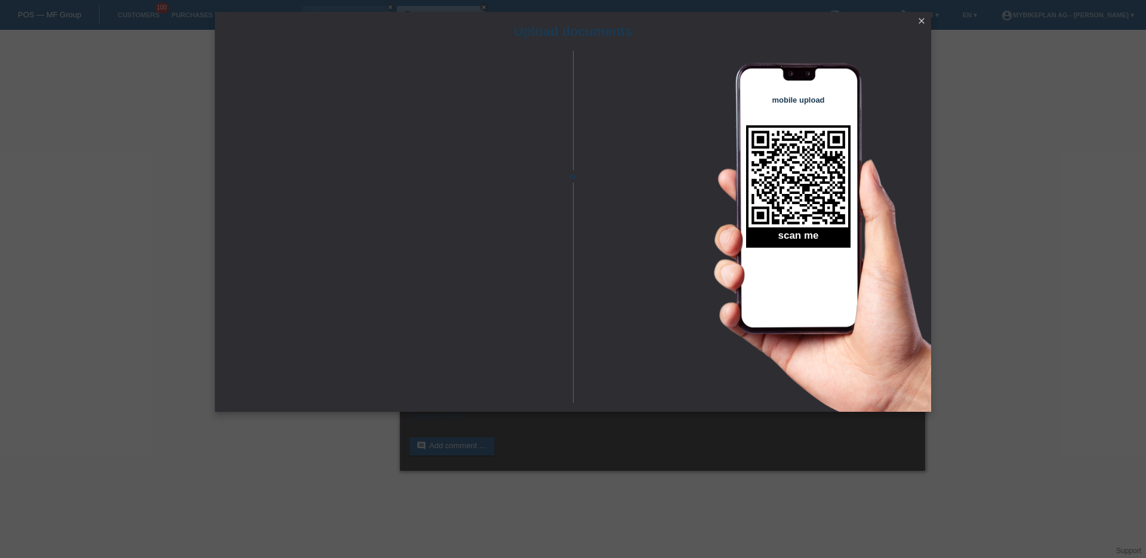
click at [921, 20] on icon "close" at bounding box center [922, 21] width 10 height 10
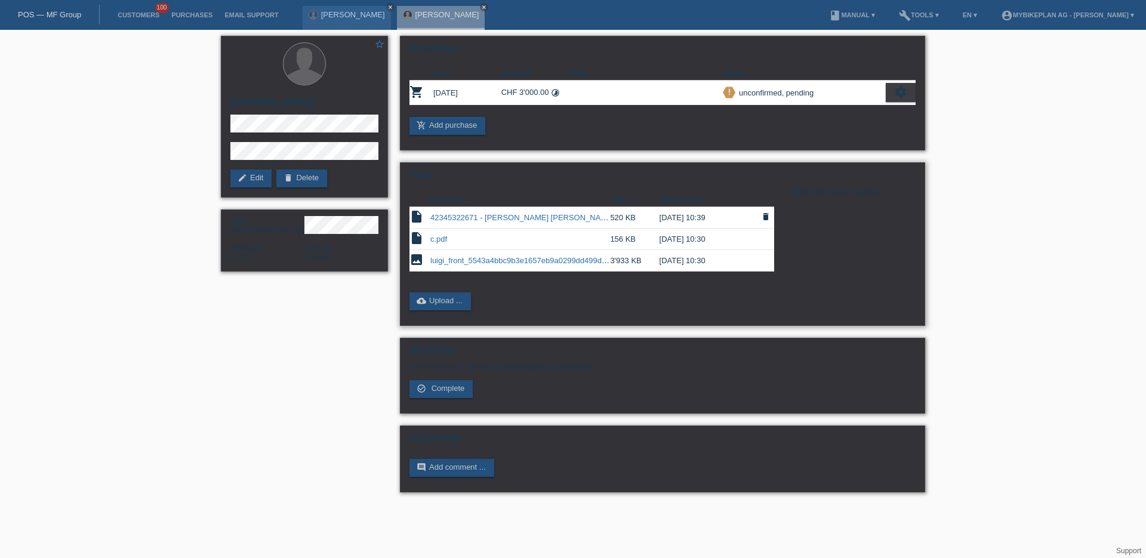
click at [538, 217] on link "42345322671 - Luigi Carlucci , Raymon TourRay Select Diamond.pdf" at bounding box center [557, 217] width 254 height 9
click at [0, 30] on body "POS — MF Group Customers 100 Purchases Email Support jean zoa close" at bounding box center [573, 267] width 1146 height 475
click at [350, 7] on div "jean zoa close" at bounding box center [347, 18] width 88 height 24
click at [387, 7] on icon "close" at bounding box center [390, 7] width 6 height 6
click at [387, 8] on icon "close" at bounding box center [390, 7] width 6 height 6
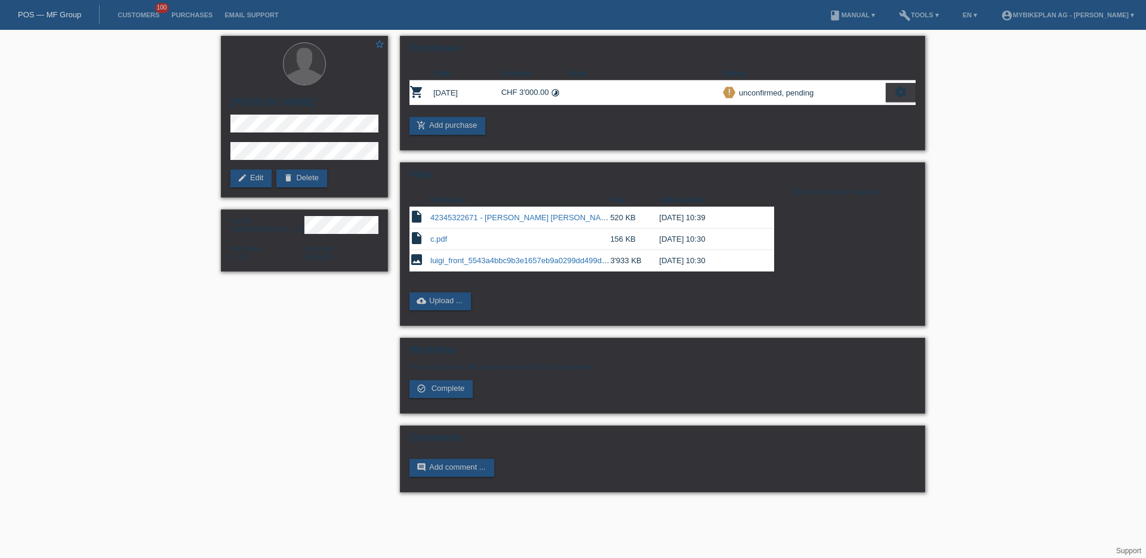
click at [59, 12] on link "POS — MF Group" at bounding box center [49, 14] width 63 height 9
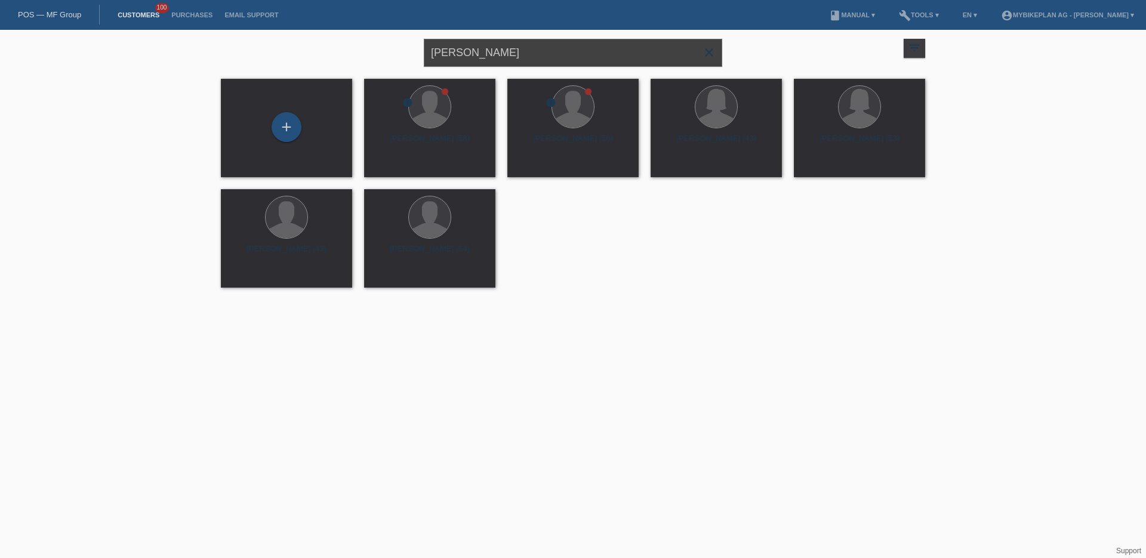
click at [486, 62] on input "Luigi Carlucci" at bounding box center [573, 53] width 298 height 28
paste input "Alessandro Ferruzz"
type input "Alessandro Ferruzzi"
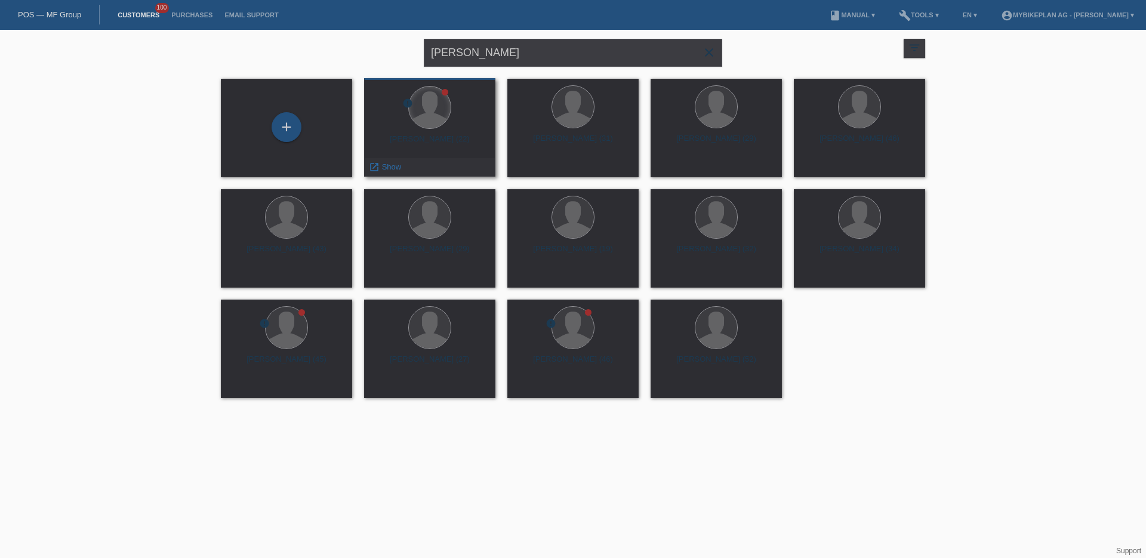
click at [432, 123] on div at bounding box center [430, 108] width 42 height 42
click at [395, 167] on span "Show" at bounding box center [392, 166] width 20 height 9
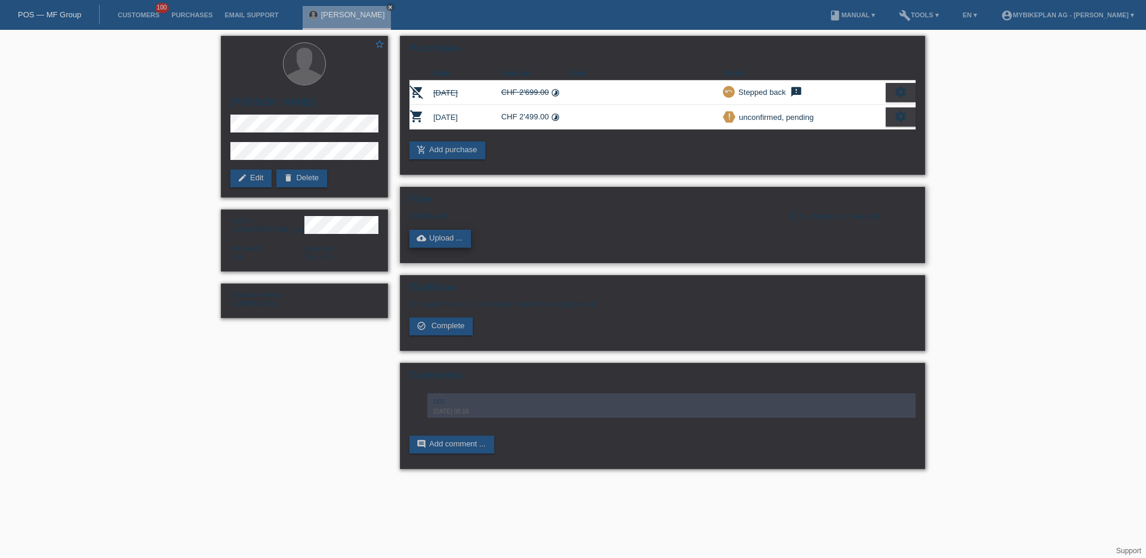
click at [444, 235] on link "cloud_upload Upload ..." at bounding box center [440, 239] width 61 height 18
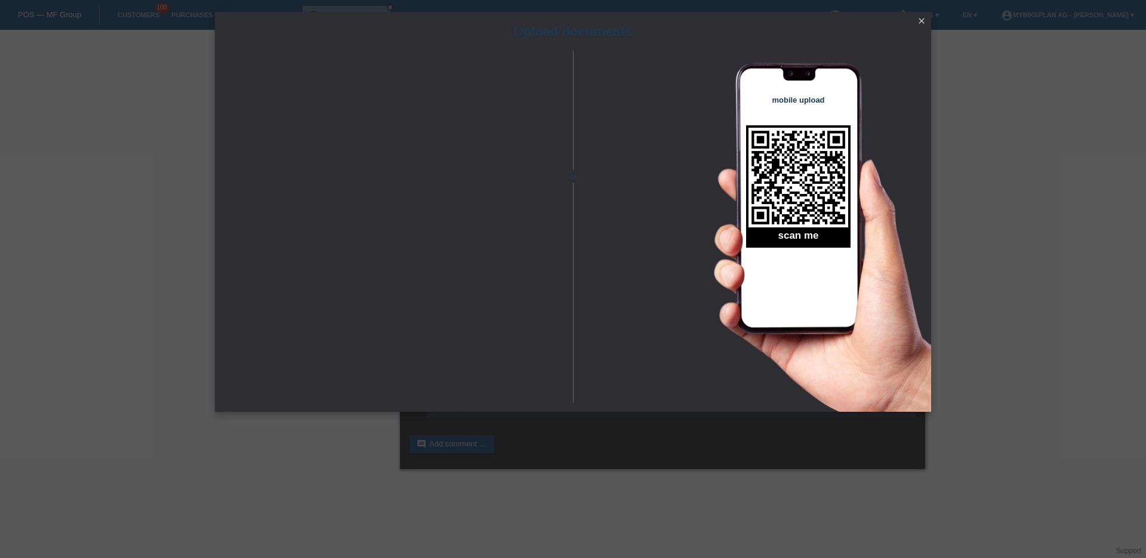
click at [790, 461] on div "Upload documents or mobile upload scan me close" at bounding box center [573, 279] width 1146 height 558
click at [921, 19] on icon "close" at bounding box center [922, 21] width 10 height 10
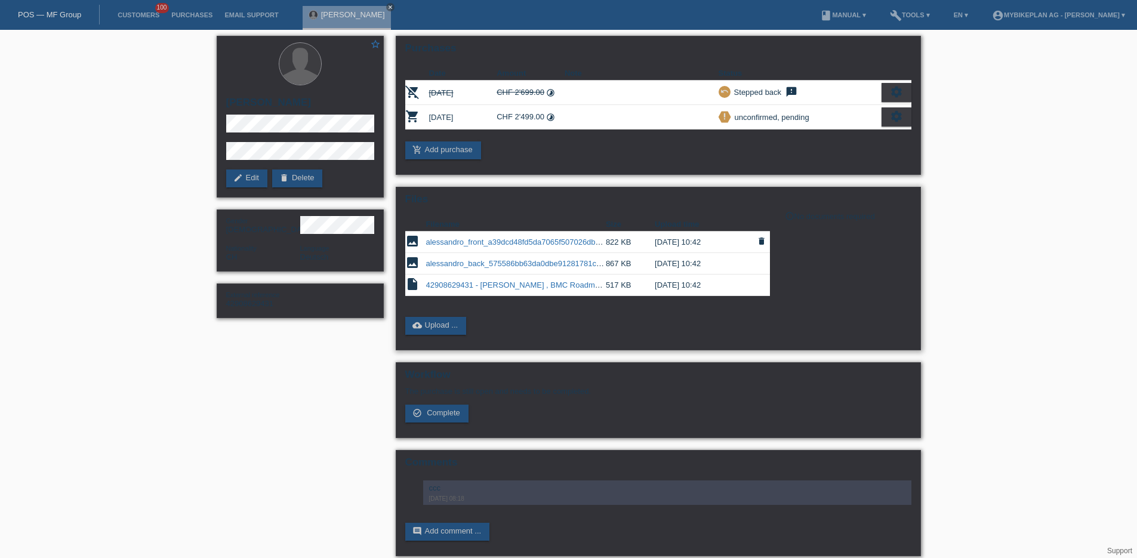
click at [515, 241] on link "alessandro_front_a39dcd48fd5da7065f507026dbd08d1f.jpeg" at bounding box center [531, 242] width 210 height 9
click at [555, 266] on link "alessandro_back_575586bb63da0dbe91281781c1c5a633.jpeg" at bounding box center [534, 263] width 217 height 9
click at [563, 284] on link "42908629431 - Alessandro Ferruzzi , BMC Roadmachine THREE.pdf" at bounding box center [542, 285] width 233 height 9
click at [64, 16] on link "POS — MF Group" at bounding box center [49, 14] width 63 height 9
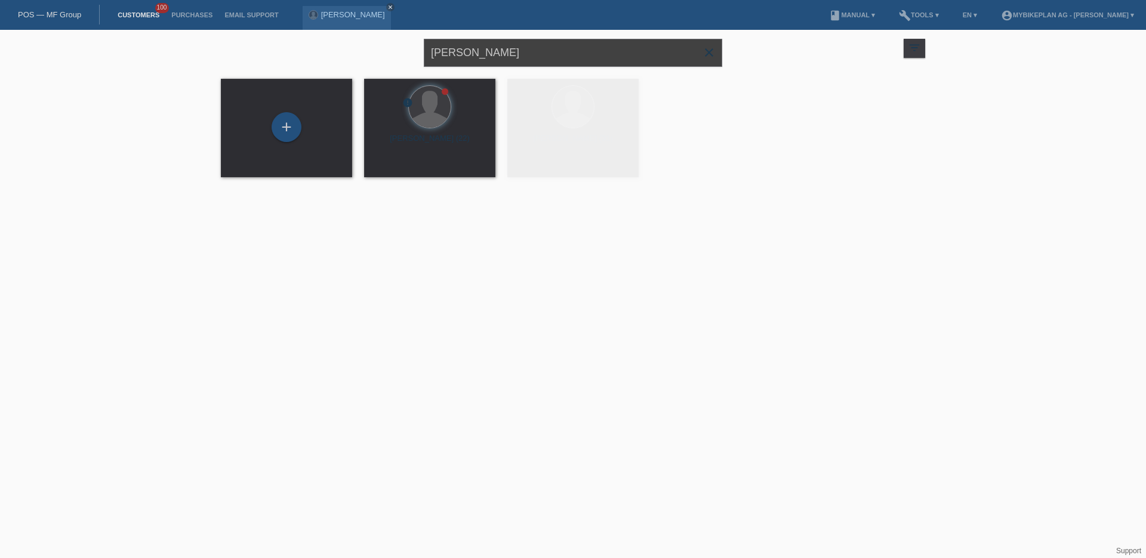
click at [511, 52] on input "[PERSON_NAME]" at bounding box center [573, 53] width 298 height 28
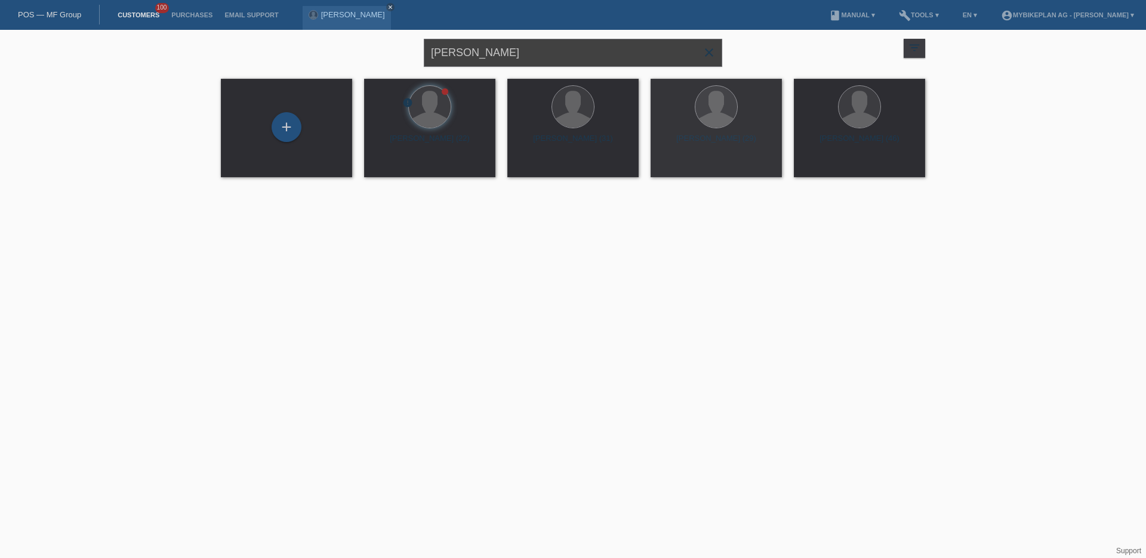
click at [511, 52] on input "[PERSON_NAME]" at bounding box center [573, 53] width 298 height 28
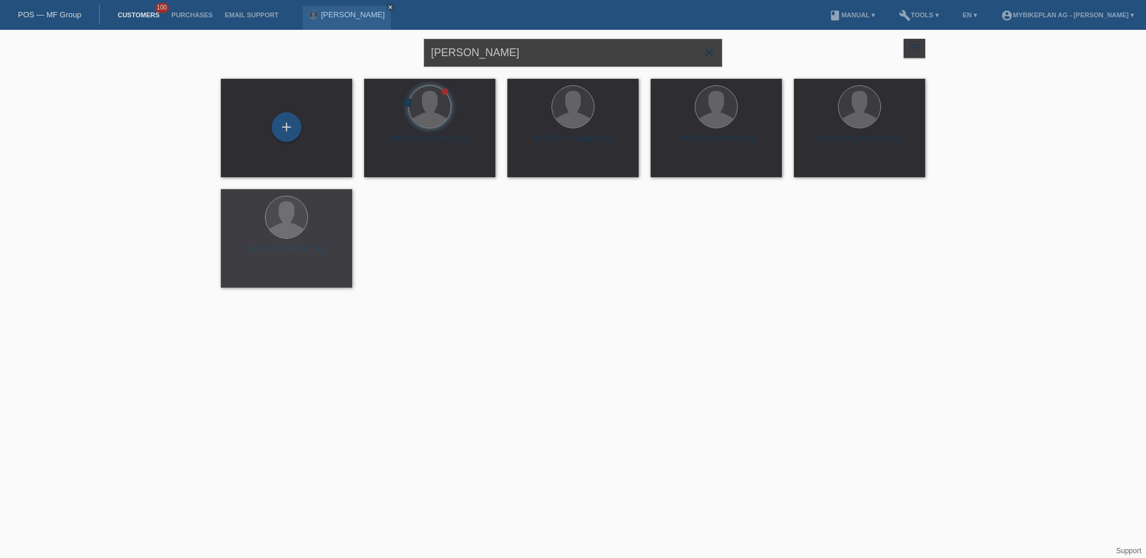
paste input "42941532026 - Hekuran Bokshi, Raymon Trailray 120"
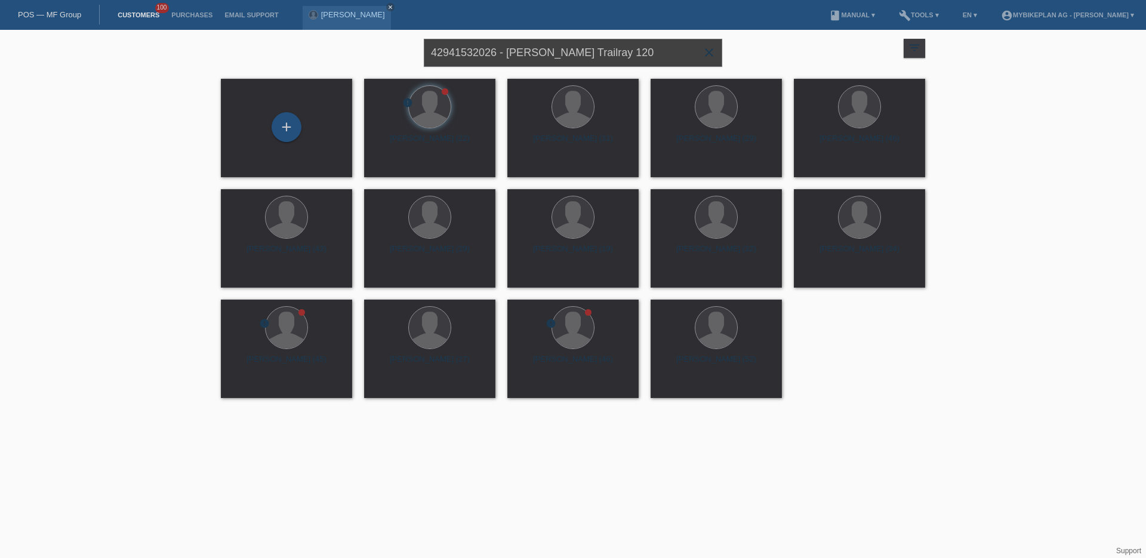
drag, startPoint x: 507, startPoint y: 51, endPoint x: 433, endPoint y: 53, distance: 74.1
click at [434, 54] on input "42941532026 - Hekuran Bokshi, Raymon Trailray 120" at bounding box center [573, 53] width 298 height 28
type input "Hekuran Bokshi, Raymon Trailray 120"
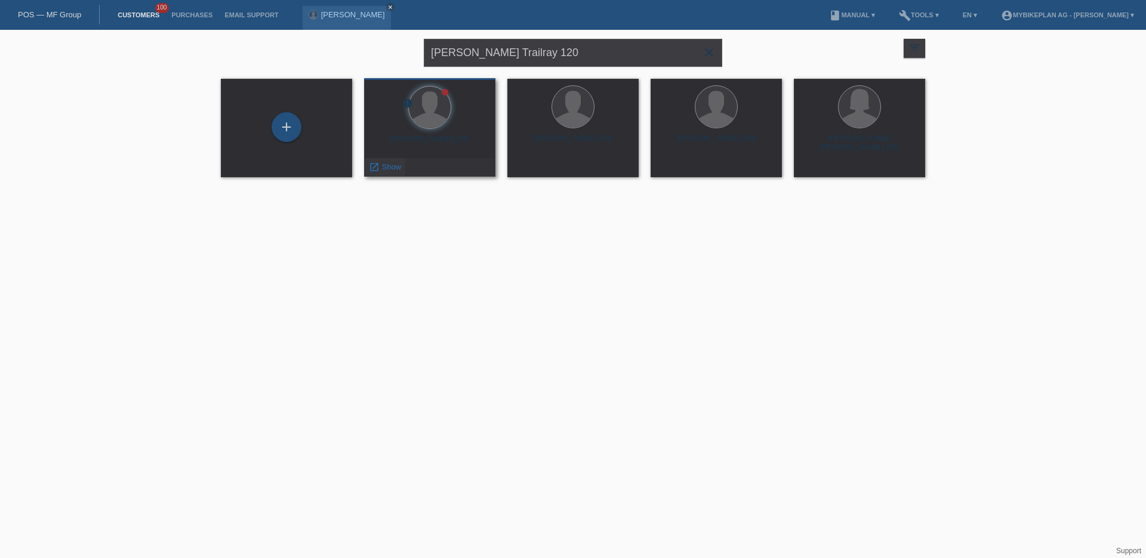
click at [384, 169] on span "Show" at bounding box center [392, 166] width 20 height 9
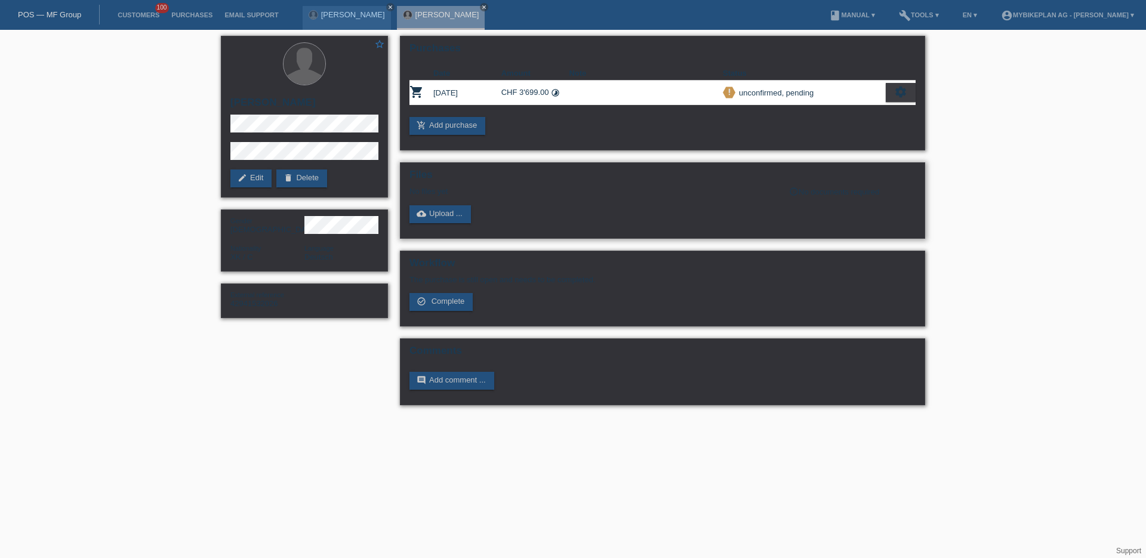
click at [449, 224] on div "Files No files yet info_outline No documents required cloud_upload Upload ..." at bounding box center [662, 200] width 525 height 76
click at [449, 217] on link "cloud_upload Upload ..." at bounding box center [440, 214] width 61 height 18
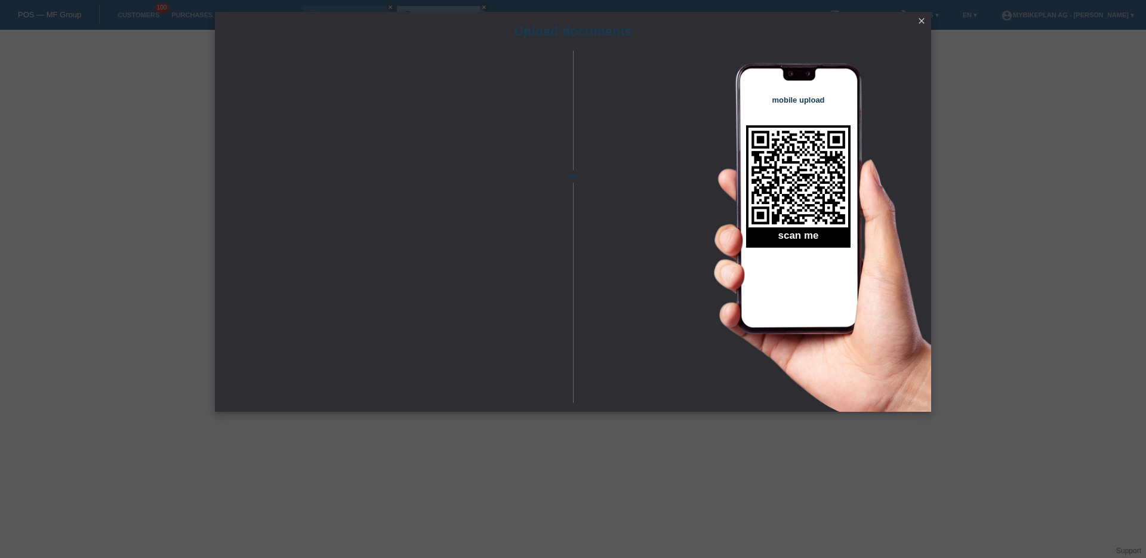
click at [921, 20] on icon "close" at bounding box center [922, 21] width 10 height 10
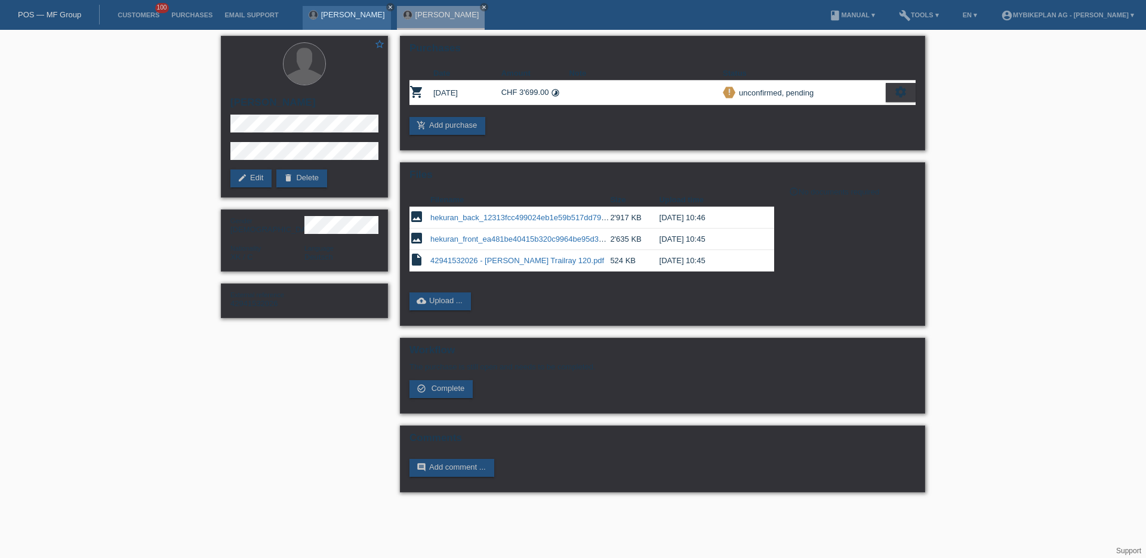
click at [393, 8] on icon "close" at bounding box center [390, 7] width 6 height 6
click at [387, 8] on icon "close" at bounding box center [390, 7] width 6 height 6
click at [50, 14] on link "POS — MF Group" at bounding box center [49, 14] width 63 height 9
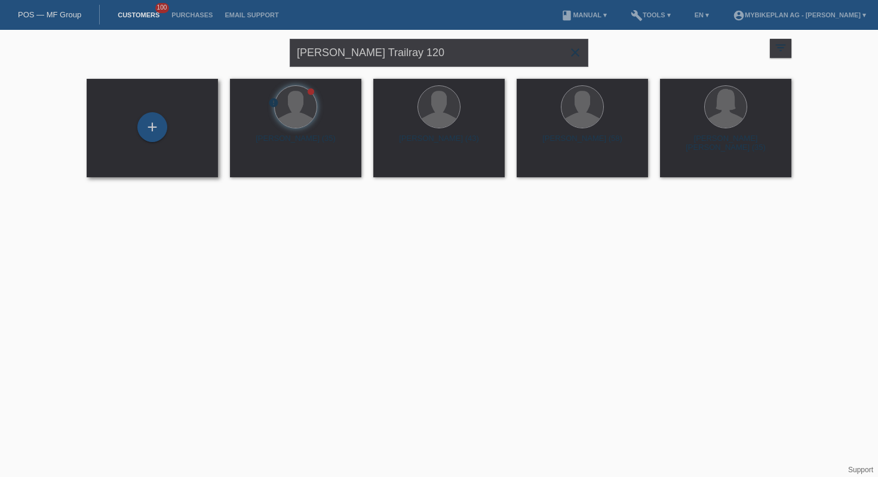
click at [154, 107] on div "+" at bounding box center [152, 128] width 131 height 99
click at [154, 119] on div "+" at bounding box center [152, 127] width 30 height 30
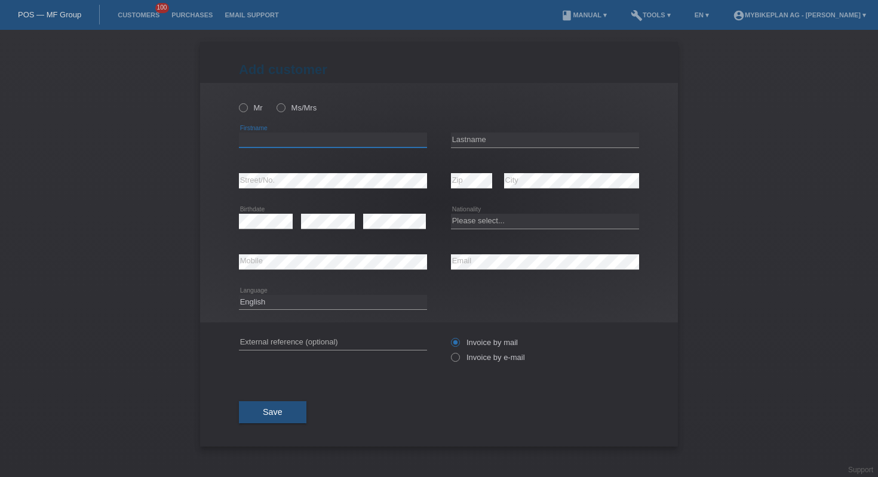
click at [335, 134] on input "text" at bounding box center [333, 140] width 188 height 15
paste input "afrim"
type input "afrim"
click at [498, 144] on input "text" at bounding box center [545, 140] width 188 height 15
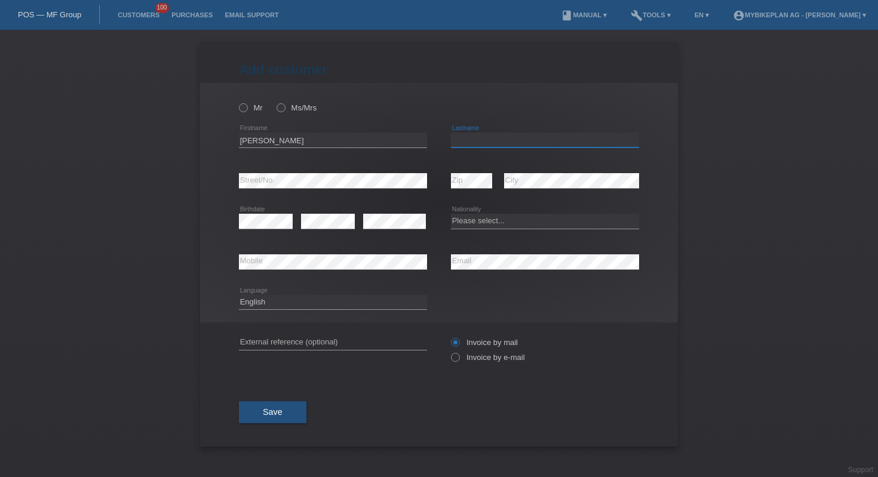
paste input "ginter"
type input "ginter"
click at [250, 107] on label "Mr" at bounding box center [251, 107] width 24 height 9
click at [247, 107] on input "Mr" at bounding box center [243, 107] width 8 height 8
radio input "true"
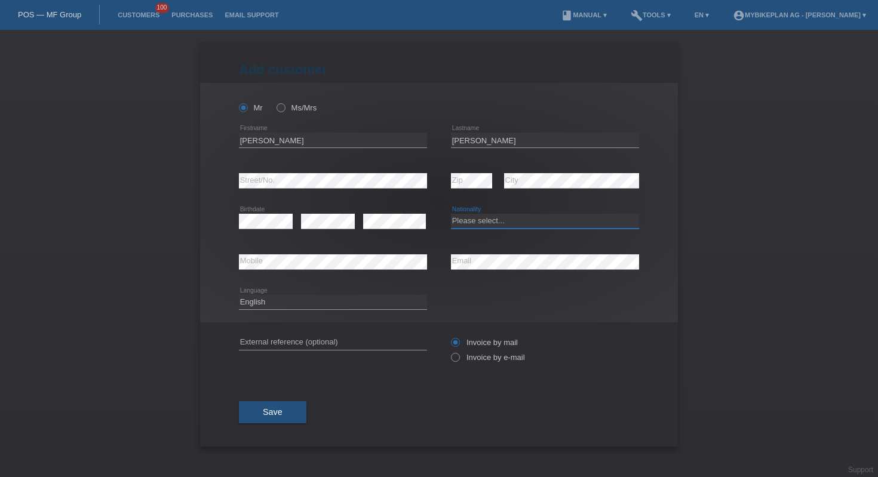
click at [482, 227] on select "Please select... Switzerland Austria Germany Liechtenstein ------------ Afghani…" at bounding box center [545, 221] width 188 height 14
select select "CH"
click at [343, 338] on input "text" at bounding box center [333, 342] width 188 height 15
paste input "42929705050"
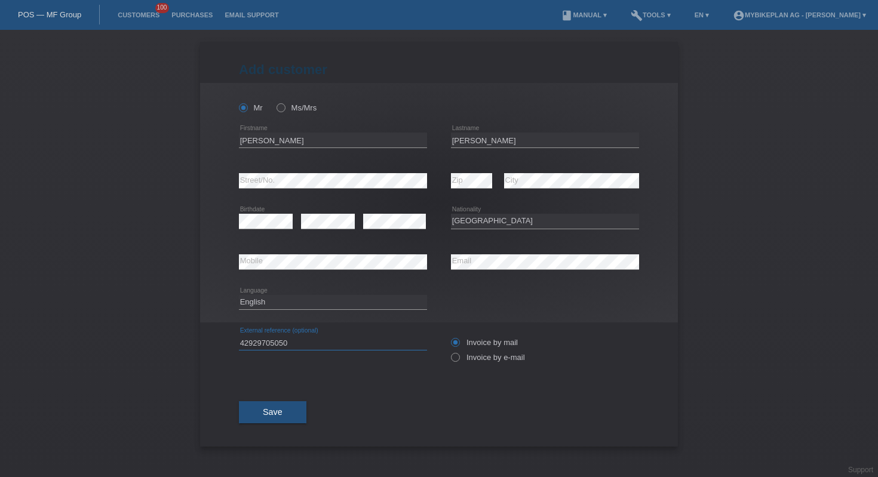
type input "42929705050"
click at [291, 295] on div "Deutsch Français Italiano English error Language" at bounding box center [333, 302] width 188 height 41
click at [293, 300] on select "Deutsch Français Italiano English" at bounding box center [333, 302] width 188 height 14
click at [288, 300] on select "Deutsch Français Italiano English" at bounding box center [333, 302] width 188 height 14
select select "de"
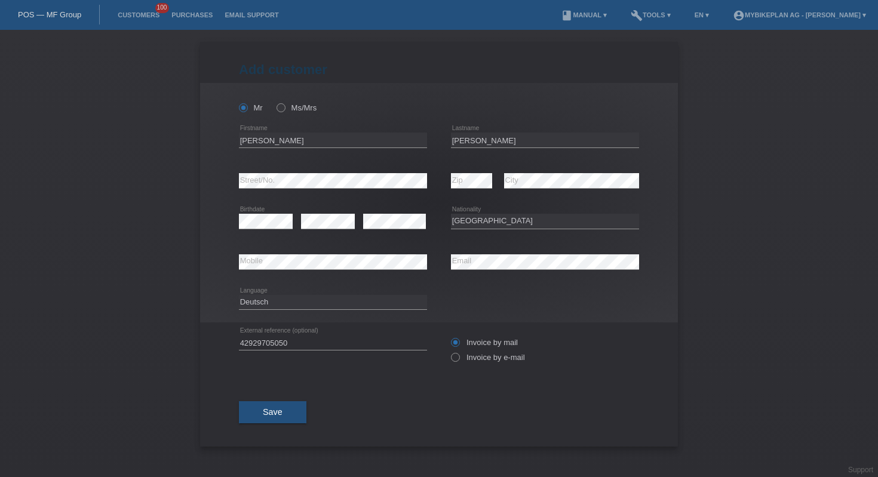
click at [475, 367] on div "Invoice by mail Invoice by e-mail" at bounding box center [545, 349] width 188 height 55
click at [467, 359] on label "Invoice by e-mail" at bounding box center [488, 357] width 74 height 9
click at [458, 359] on input "Invoice by e-mail" at bounding box center [455, 360] width 8 height 15
radio input "true"
click at [288, 420] on button "Save" at bounding box center [272, 412] width 67 height 23
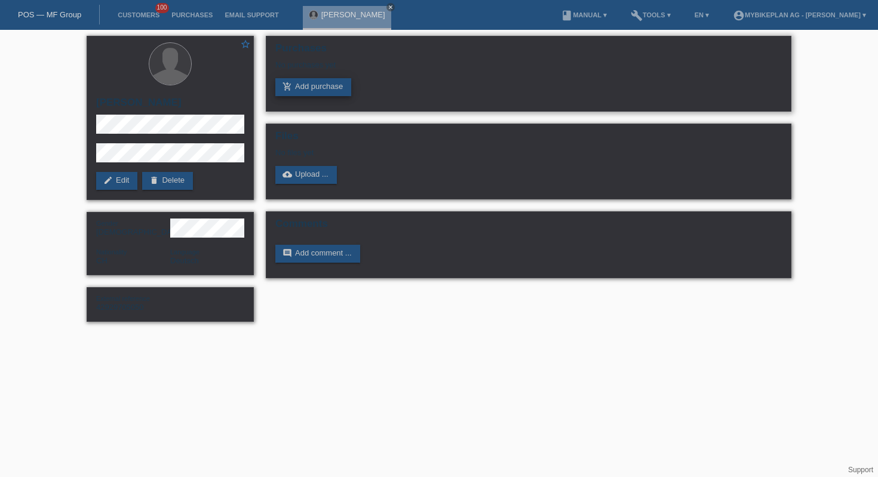
click at [308, 88] on link "add_shopping_cart Add purchase" at bounding box center [313, 87] width 76 height 18
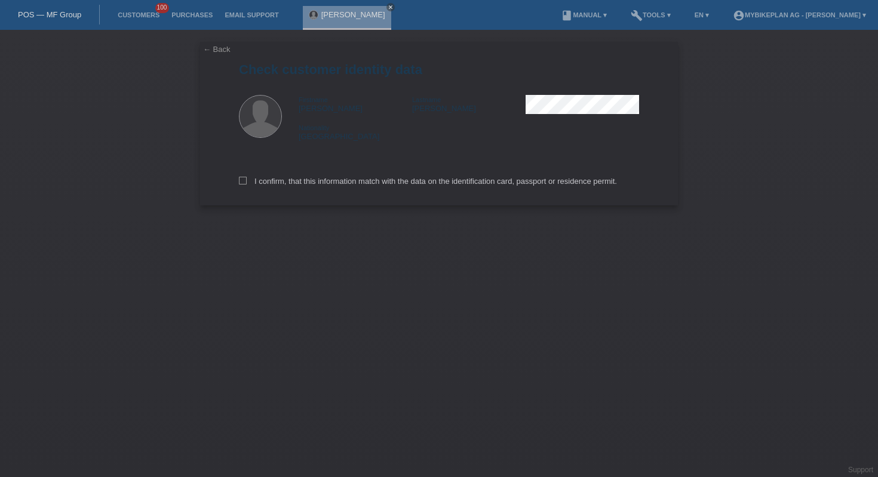
click at [396, 175] on div "I confirm, that this information match with the data on the identification card…" at bounding box center [439, 179] width 400 height 53
click at [396, 183] on label "I confirm, that this information match with the data on the identification card…" at bounding box center [428, 181] width 378 height 9
click at [247, 183] on input "I confirm, that this information match with the data on the identification card…" at bounding box center [243, 181] width 8 height 8
checkbox input "true"
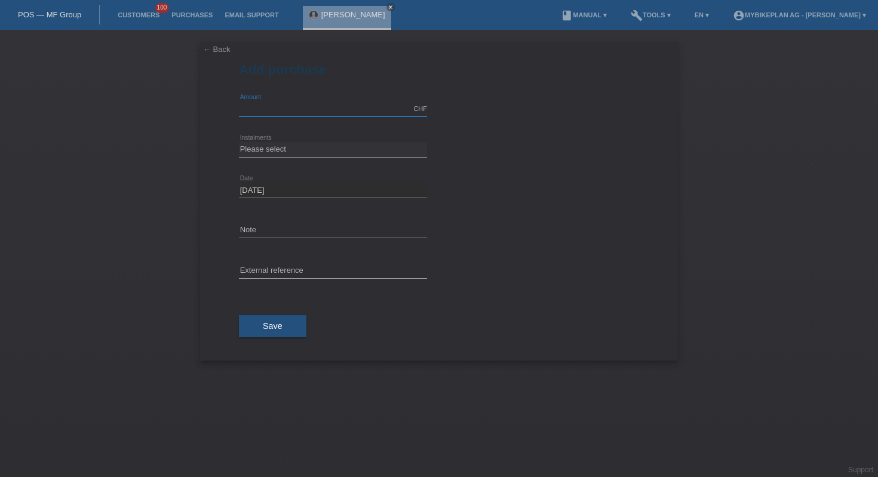
click at [315, 112] on input "text" at bounding box center [333, 108] width 188 height 15
type input "10000.00"
click at [328, 149] on select "Please select 6 instalments 12 instalments 18 instalments 24 instalments 36 ins…" at bounding box center [333, 149] width 188 height 14
select select "488"
click at [276, 332] on button "Save" at bounding box center [272, 326] width 67 height 23
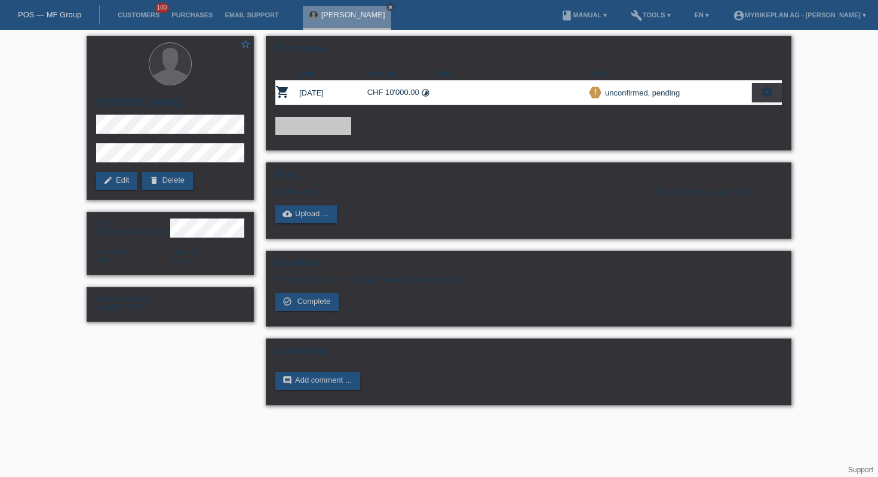
click at [387, 8] on icon "close" at bounding box center [390, 7] width 6 height 6
click at [72, 13] on link "POS — MF Group" at bounding box center [49, 14] width 63 height 9
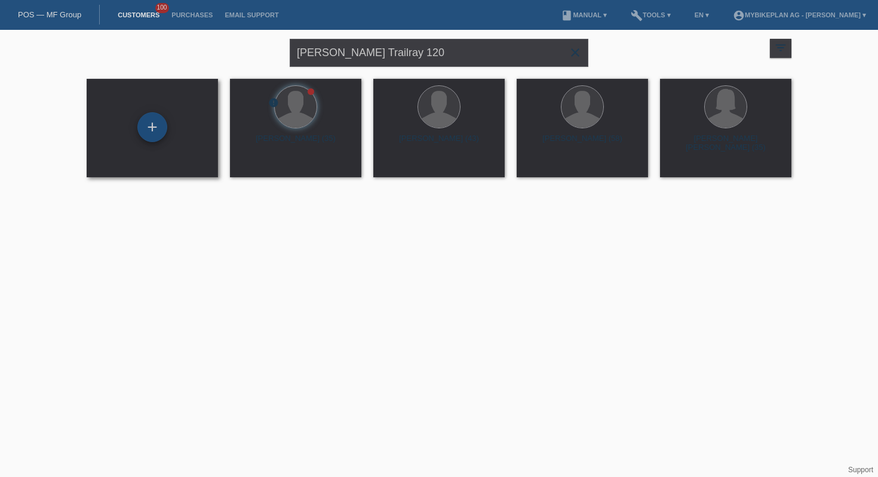
click at [158, 133] on div "+" at bounding box center [152, 127] width 30 height 30
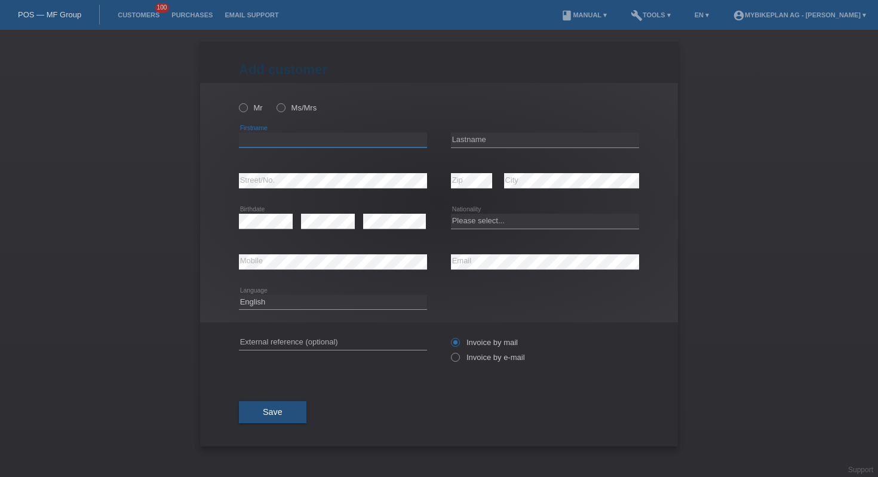
click at [278, 138] on input "text" at bounding box center [333, 140] width 188 height 15
paste input "Fabian"
type input "Fabian"
click at [510, 133] on input "text" at bounding box center [545, 140] width 188 height 15
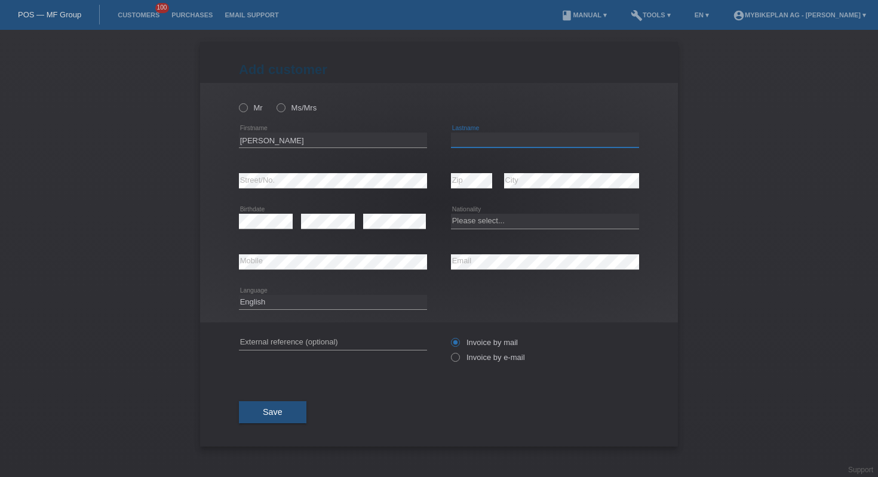
click at [510, 133] on input "text" at bounding box center [545, 140] width 188 height 15
paste input "Bachler"
type input "Bachler"
click at [498, 217] on select "Please select... Switzerland Austria Germany Liechtenstein ------------ Afghani…" at bounding box center [545, 221] width 188 height 14
select select "CH"
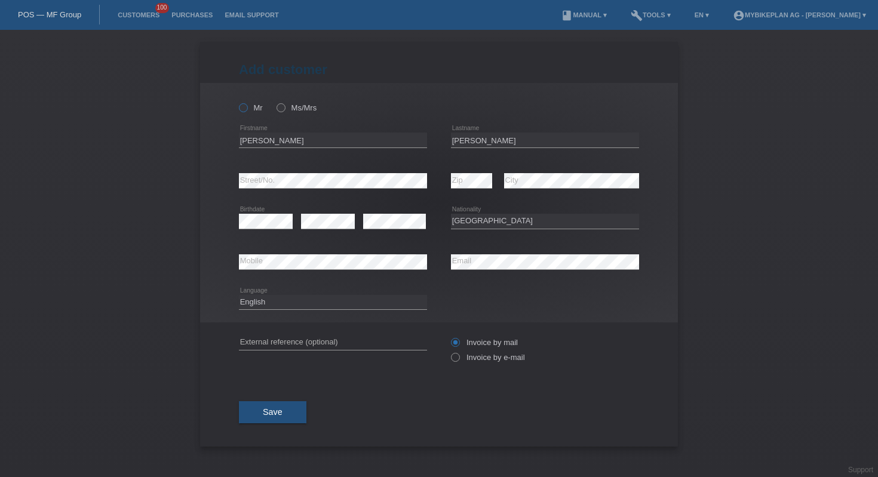
click at [237, 101] on icon at bounding box center [237, 101] width 0 height 0
click at [245, 106] on input "Mr" at bounding box center [243, 107] width 8 height 8
radio input "true"
click at [464, 365] on div "Invoice by mail Invoice by e-mail" at bounding box center [545, 350] width 188 height 30
click at [463, 362] on label "Invoice by e-mail" at bounding box center [488, 357] width 74 height 9
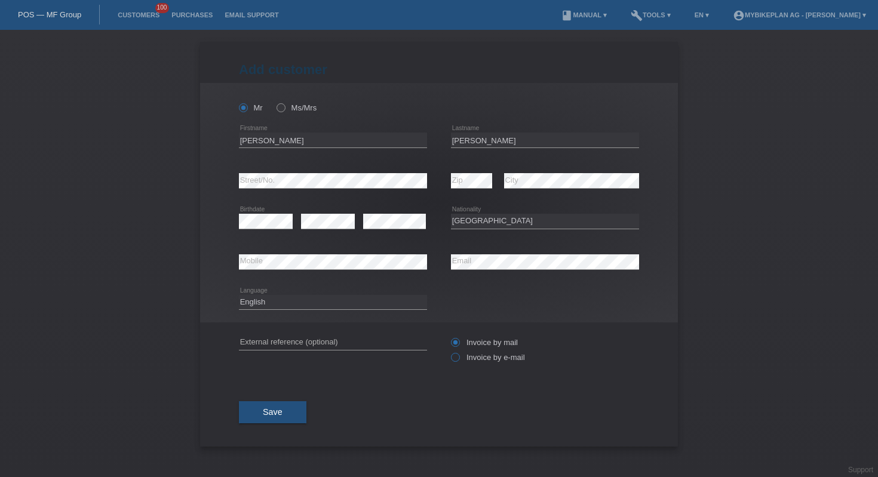
click at [458, 362] on input "Invoice by e-mail" at bounding box center [455, 360] width 8 height 15
radio input "true"
click at [375, 304] on select "Deutsch Français Italiano English" at bounding box center [333, 302] width 188 height 14
select select "de"
click at [281, 413] on span "Save" at bounding box center [273, 412] width 20 height 10
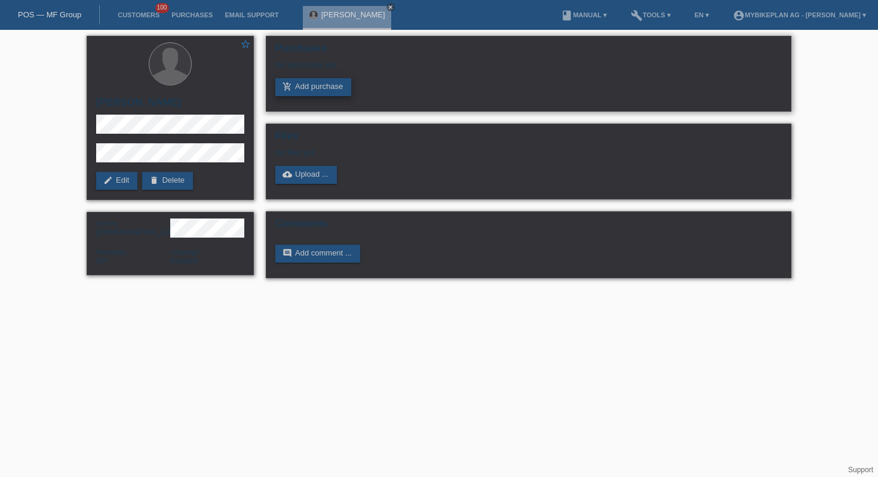
click at [312, 93] on link "add_shopping_cart Add purchase" at bounding box center [313, 87] width 76 height 18
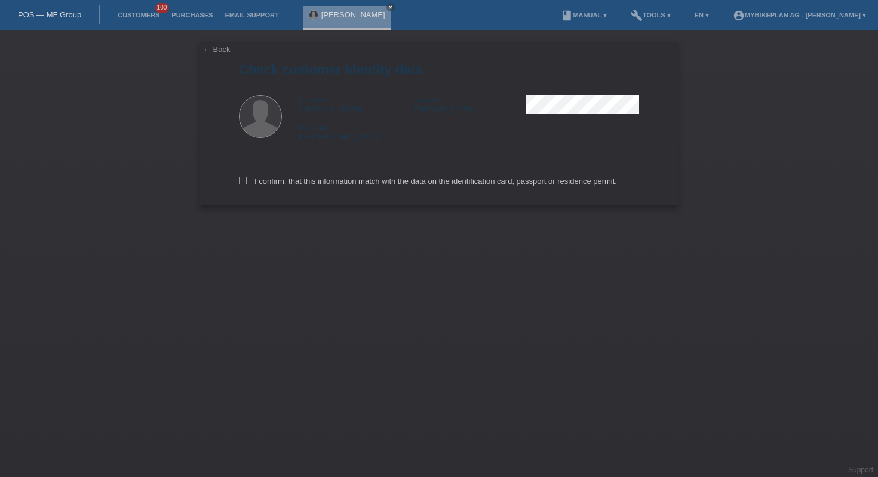
click at [324, 177] on div "I confirm, that this information match with the data on the identification card…" at bounding box center [439, 179] width 400 height 53
click at [328, 182] on label "I confirm, that this information match with the data on the identification card…" at bounding box center [428, 181] width 378 height 9
click at [247, 182] on input "I confirm, that this information match with the data on the identification card…" at bounding box center [243, 181] width 8 height 8
checkbox input "true"
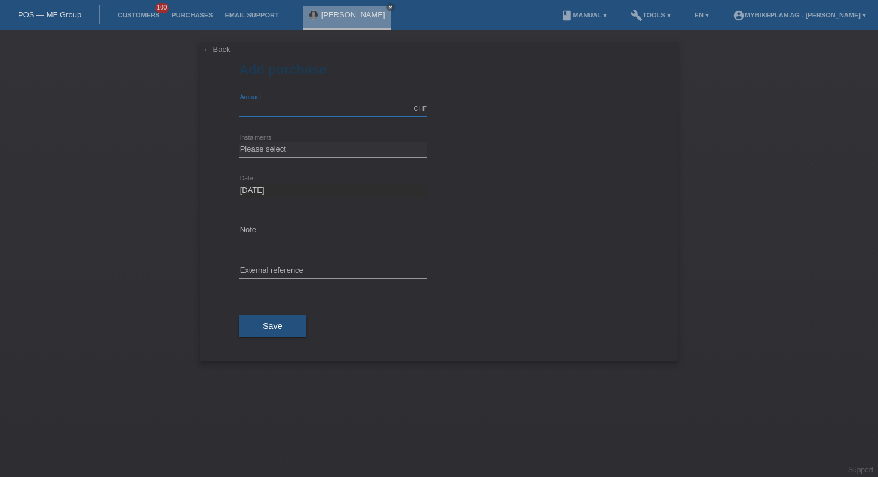
click at [312, 103] on input "text" at bounding box center [333, 108] width 188 height 15
type input "10000.00"
click at [316, 150] on select "Please select 6 instalments 12 instalments 18 instalments 24 instalments 36 ins…" at bounding box center [333, 149] width 188 height 14
select select "488"
click at [275, 334] on button "Save" at bounding box center [272, 326] width 67 height 23
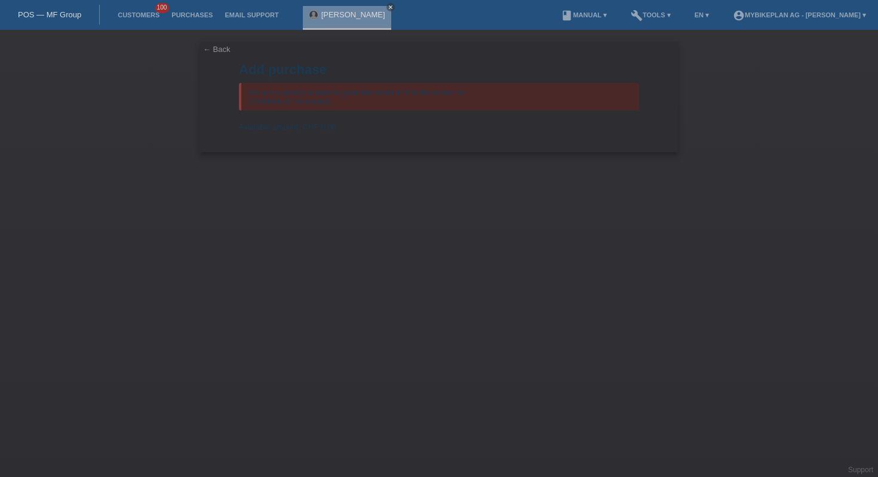
click at [42, 15] on link "POS — MF Group" at bounding box center [49, 14] width 63 height 9
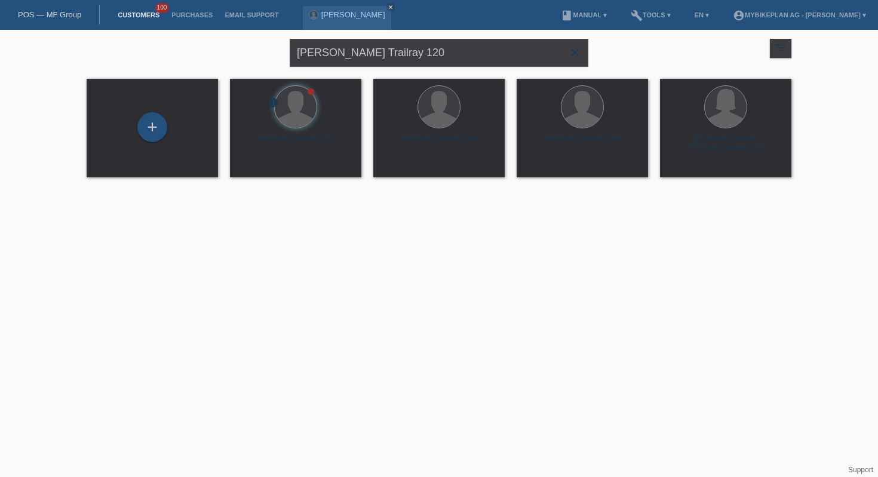
click at [569, 54] on icon "close" at bounding box center [575, 52] width 14 height 14
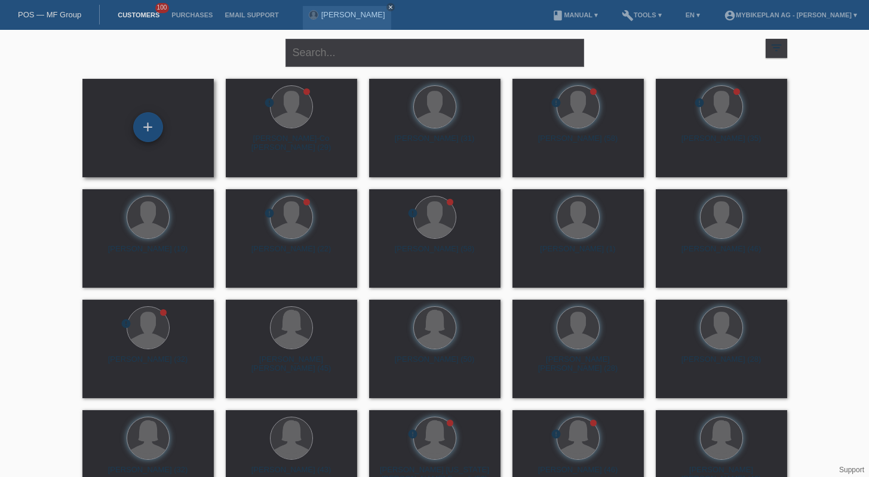
click at [136, 129] on div "+" at bounding box center [148, 127] width 30 height 30
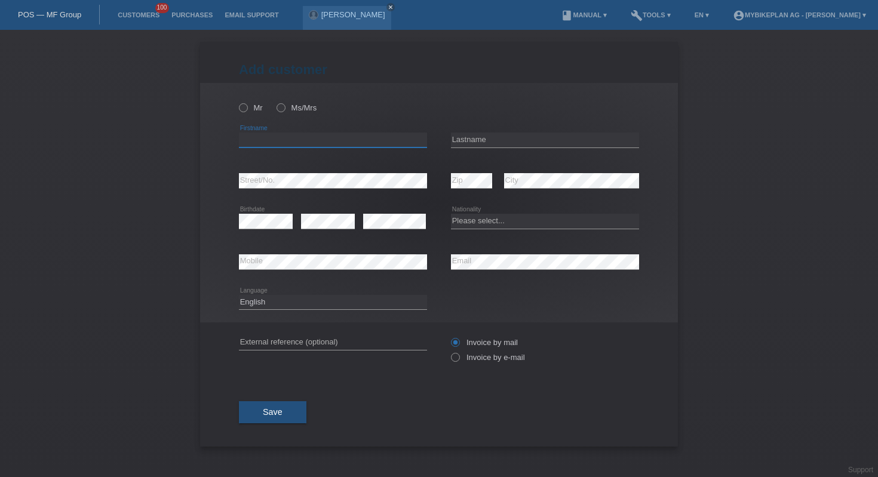
click at [278, 141] on input "text" at bounding box center [333, 140] width 188 height 15
paste input "[PERSON_NAME]"
type input "[PERSON_NAME]"
click at [522, 145] on input "text" at bounding box center [545, 140] width 188 height 15
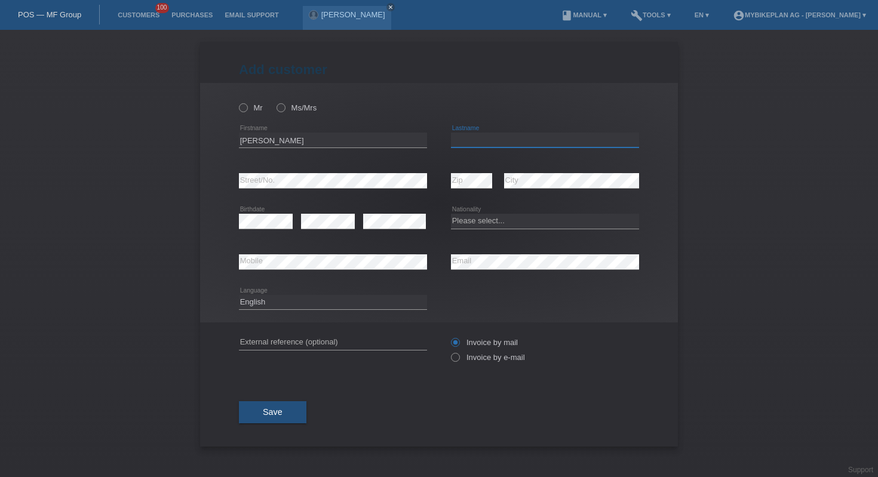
click at [522, 145] on input "text" at bounding box center [545, 140] width 188 height 15
paste input "[PERSON_NAME]"
type input "[PERSON_NAME]"
click at [475, 188] on icon at bounding box center [471, 188] width 41 height 1
click at [493, 219] on select "Please select... Switzerland Austria Germany Liechtenstein ------------ Afghani…" at bounding box center [545, 221] width 188 height 14
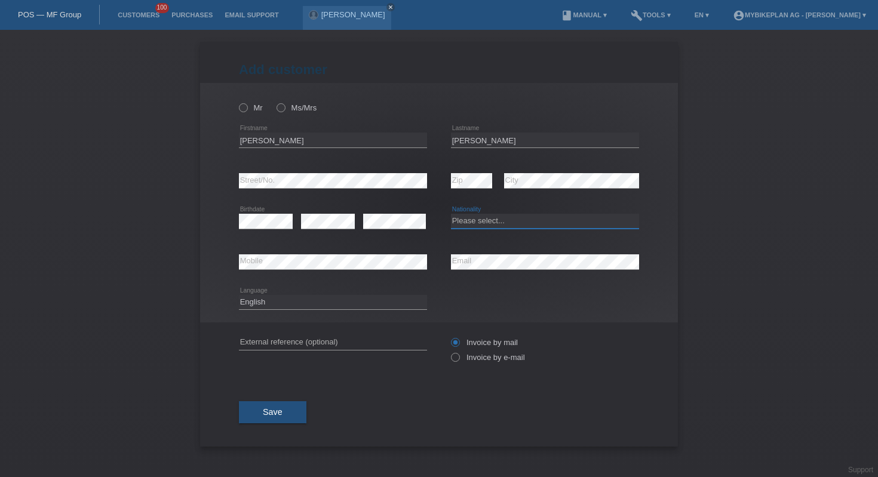
click at [505, 221] on select "Please select... Switzerland Austria Germany Liechtenstein ------------ Afghani…" at bounding box center [545, 221] width 188 height 14
select select "DE"
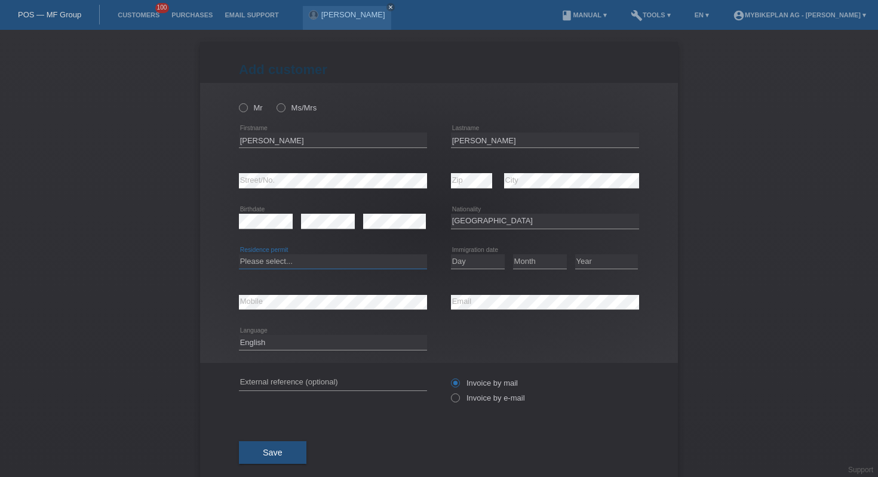
click at [327, 264] on select "Please select... C B B - Refugee status Other" at bounding box center [333, 261] width 188 height 14
click at [287, 260] on select "Please select... C B B - Refugee status Other" at bounding box center [333, 261] width 188 height 14
select select "C"
click at [461, 266] on select "Day 01 02 03 04 05 06 07 08 09 10 11" at bounding box center [478, 261] width 54 height 14
select select "10"
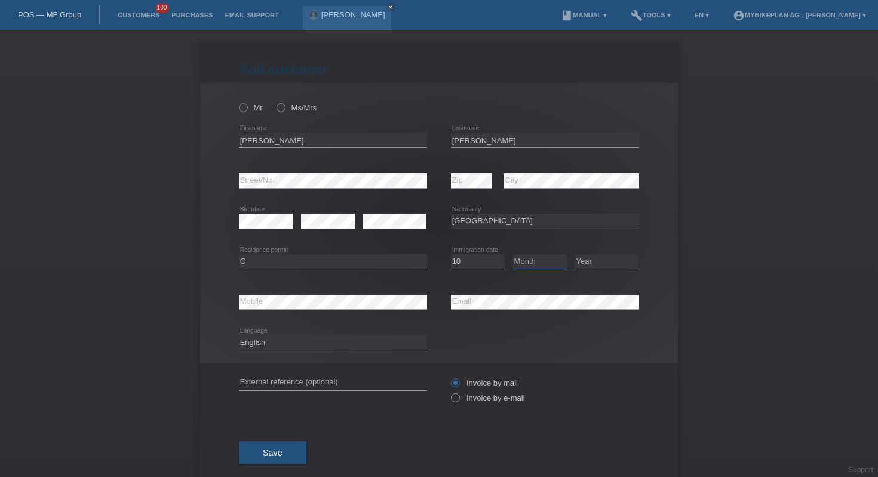
click at [533, 261] on select "Month 01 02 03 04 05 06 07 08 09 10 11" at bounding box center [540, 261] width 54 height 14
select select "03"
click at [590, 257] on select "Year 2025 2024 2023 2022 2021 2020 2019 2018 2017 2016 2015 2014 2013 2012 2011…" at bounding box center [606, 261] width 63 height 14
select select "1987"
click at [340, 341] on select "Deutsch Français Italiano English" at bounding box center [333, 342] width 188 height 14
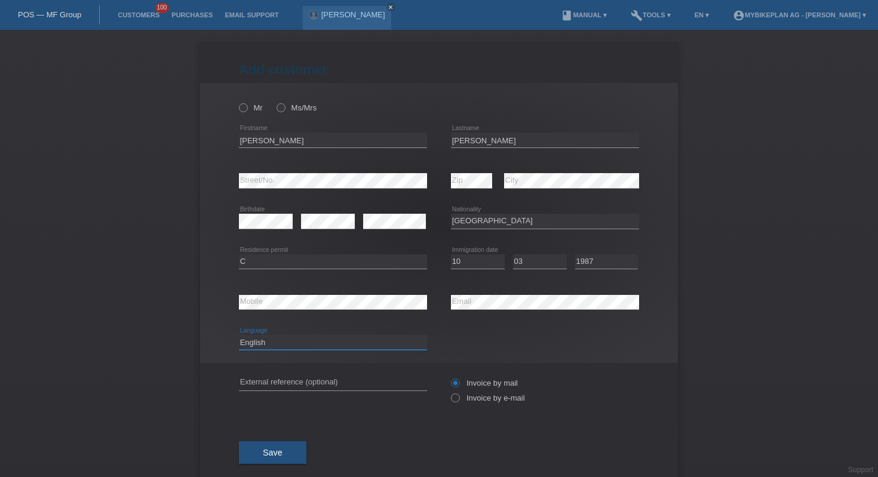
select select "de"
click at [275, 101] on icon at bounding box center [275, 101] width 0 height 0
click at [279, 106] on input "Ms/Mrs" at bounding box center [280, 107] width 8 height 8
radio input "true"
click at [456, 399] on label "Invoice by e-mail" at bounding box center [488, 397] width 74 height 9
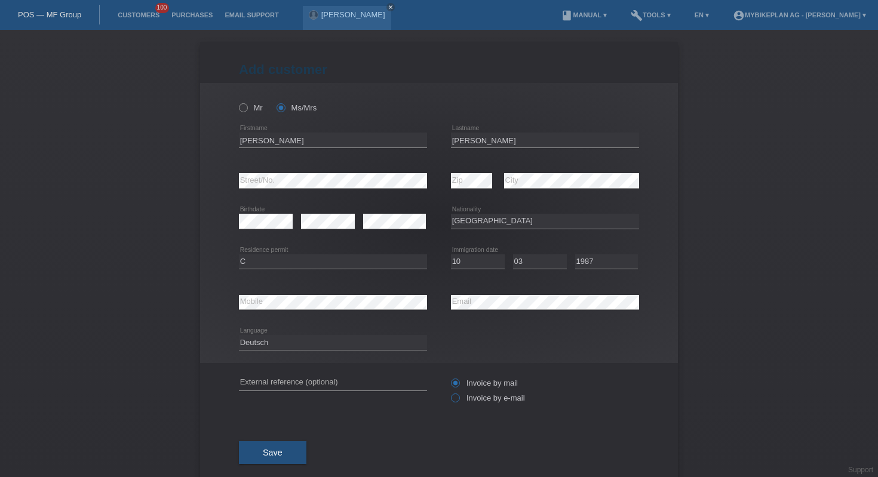
click at [456, 399] on input "Invoice by e-mail" at bounding box center [455, 400] width 8 height 15
radio input "true"
click at [279, 453] on button "Save" at bounding box center [272, 452] width 67 height 23
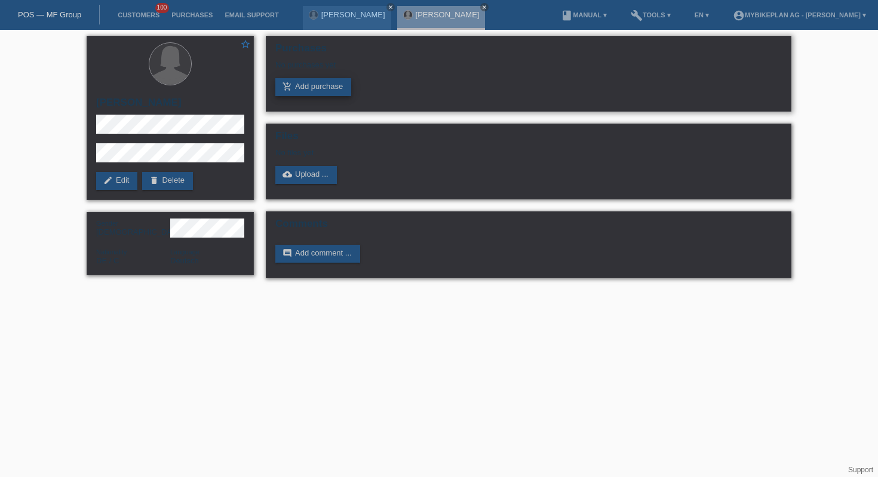
click at [301, 87] on link "add_shopping_cart Add purchase" at bounding box center [313, 87] width 76 height 18
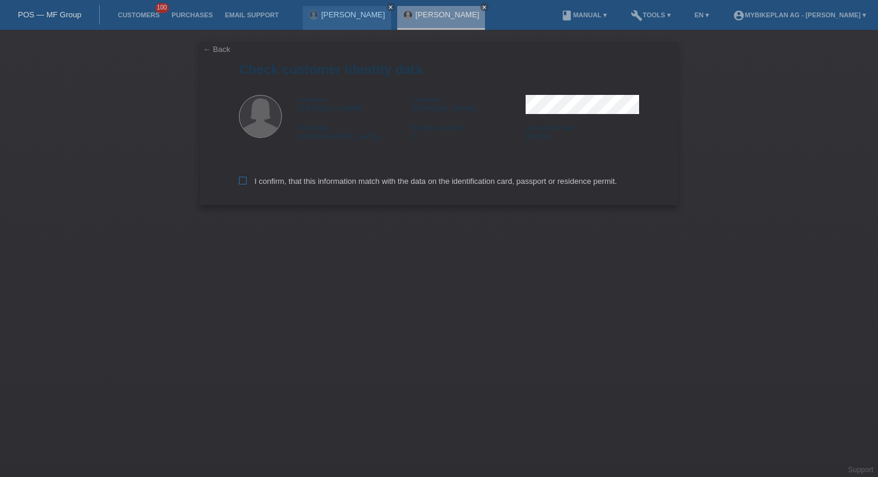
click at [375, 180] on label "I confirm, that this information match with the data on the identification card…" at bounding box center [428, 181] width 378 height 9
click at [247, 180] on input "I confirm, that this information match with the data on the identification card…" at bounding box center [243, 181] width 8 height 8
checkbox input "true"
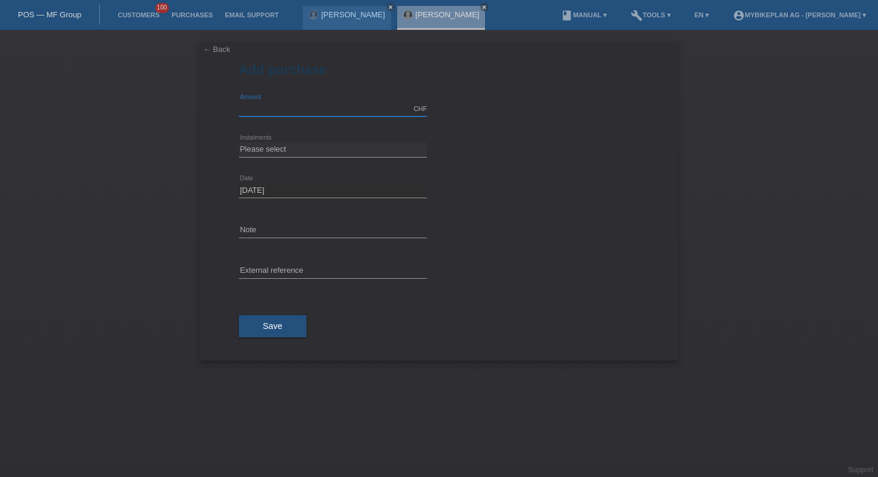
click at [299, 103] on input "text" at bounding box center [333, 108] width 188 height 15
type input "10000.00"
click at [315, 155] on select "Please select 6 instalments 12 instalments 18 instalments 24 instalments 36 ins…" at bounding box center [333, 149] width 188 height 14
select select "488"
click at [274, 323] on span "Save" at bounding box center [273, 326] width 20 height 10
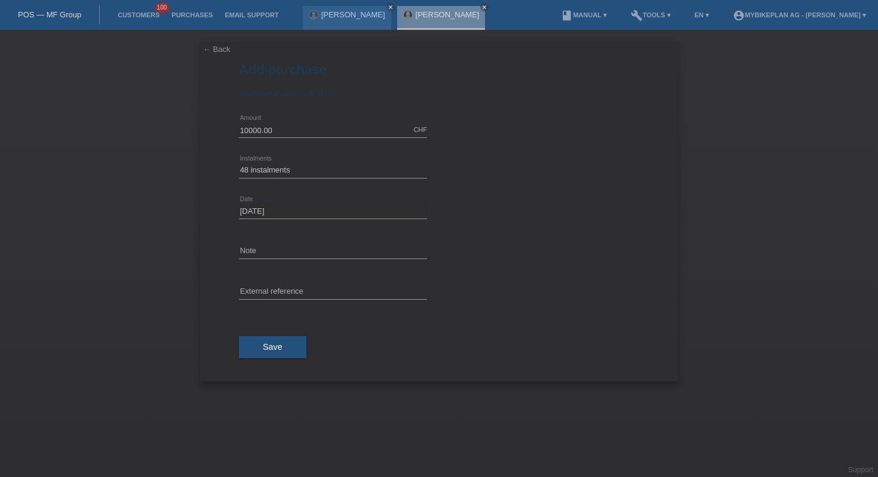
select select "488"
click at [387, 8] on icon "close" at bounding box center [390, 7] width 6 height 6
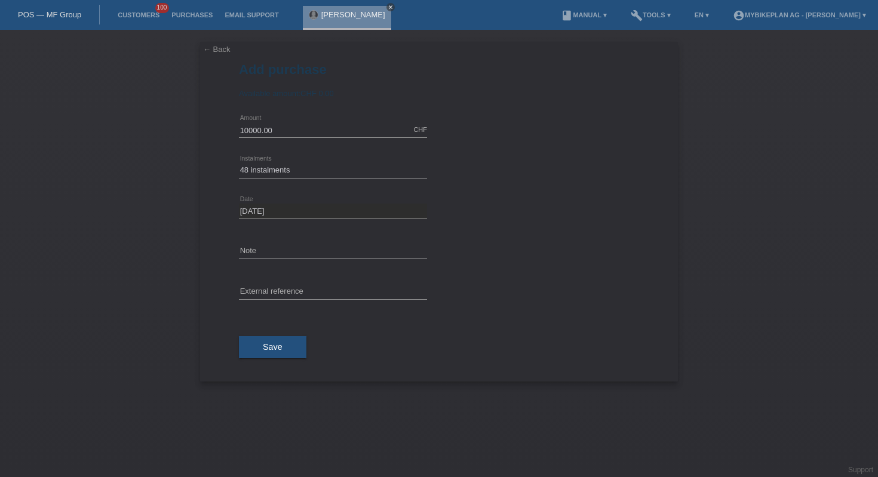
click at [387, 8] on icon "close" at bounding box center [390, 7] width 6 height 6
click at [73, 12] on link "POS — MF Group" at bounding box center [49, 14] width 63 height 9
